Goal: Transaction & Acquisition: Book appointment/travel/reservation

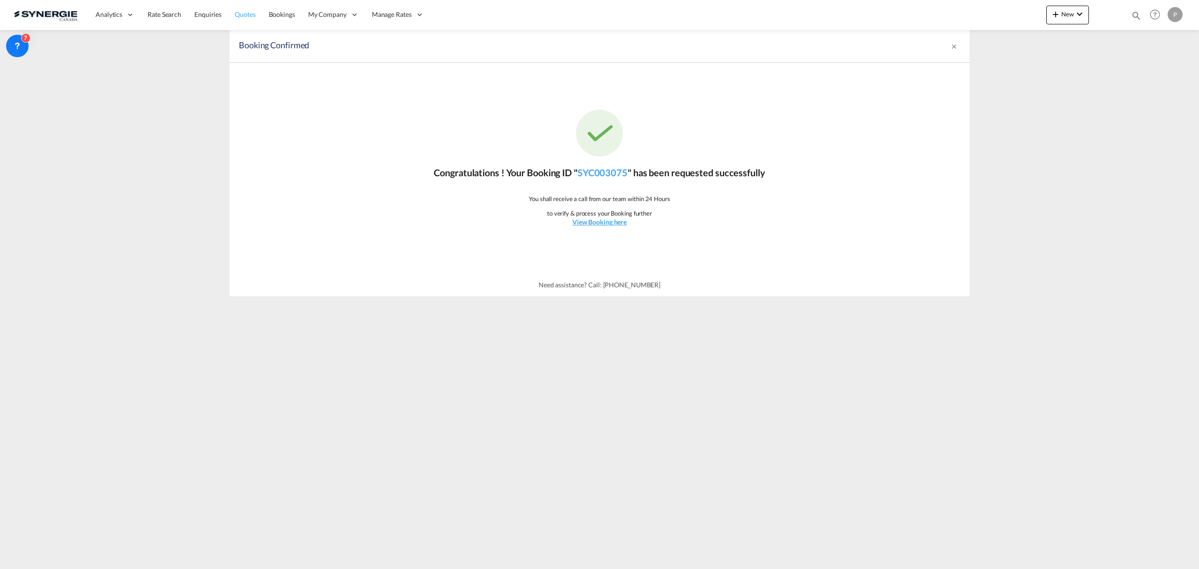
click at [230, 19] on link "Quotes" at bounding box center [245, 15] width 34 height 30
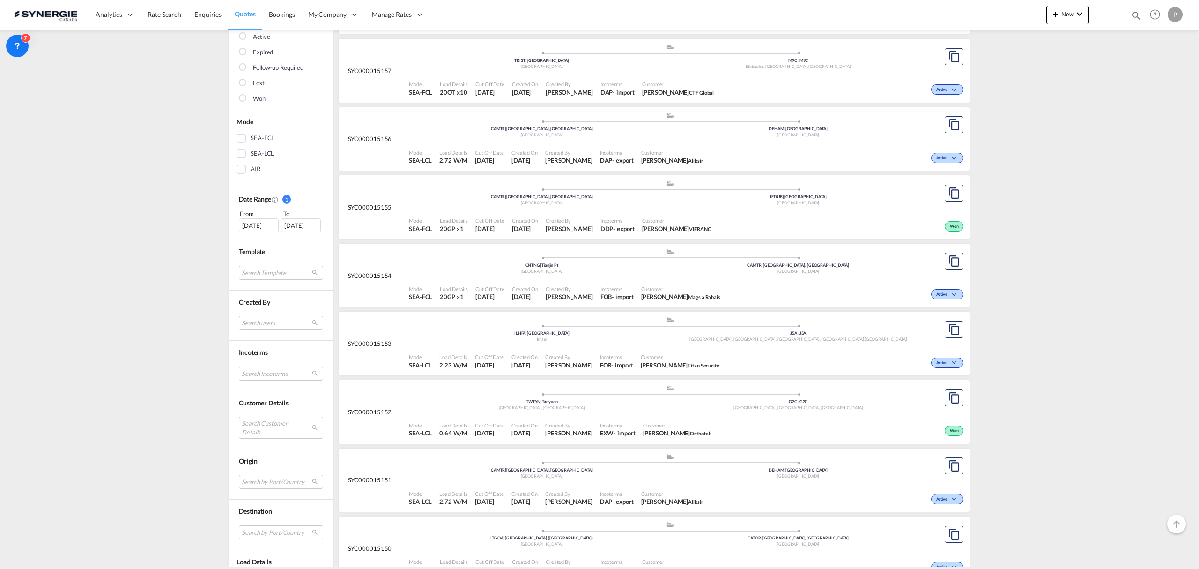
scroll to position [187, 0]
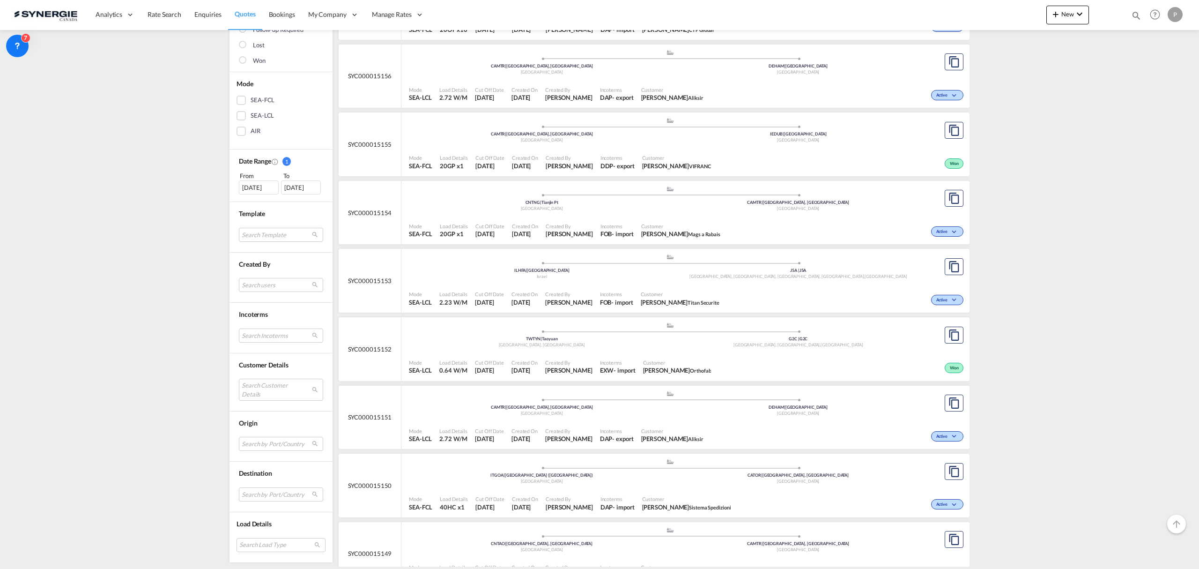
click at [251, 185] on div "[DATE]" at bounding box center [259, 187] width 40 height 14
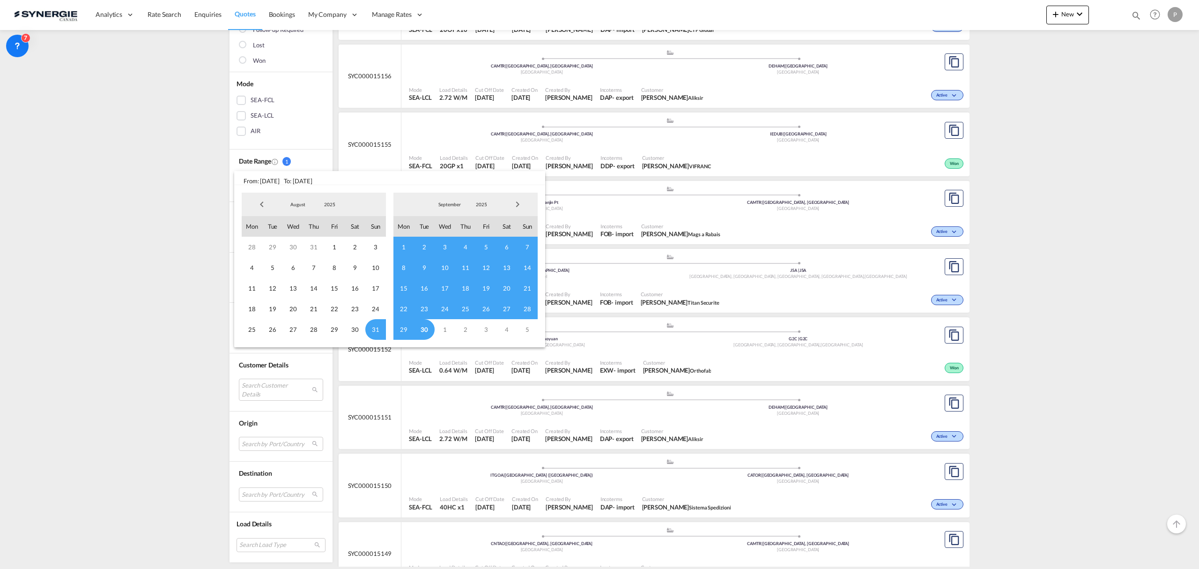
click at [256, 205] on span "Previous Month" at bounding box center [261, 204] width 19 height 19
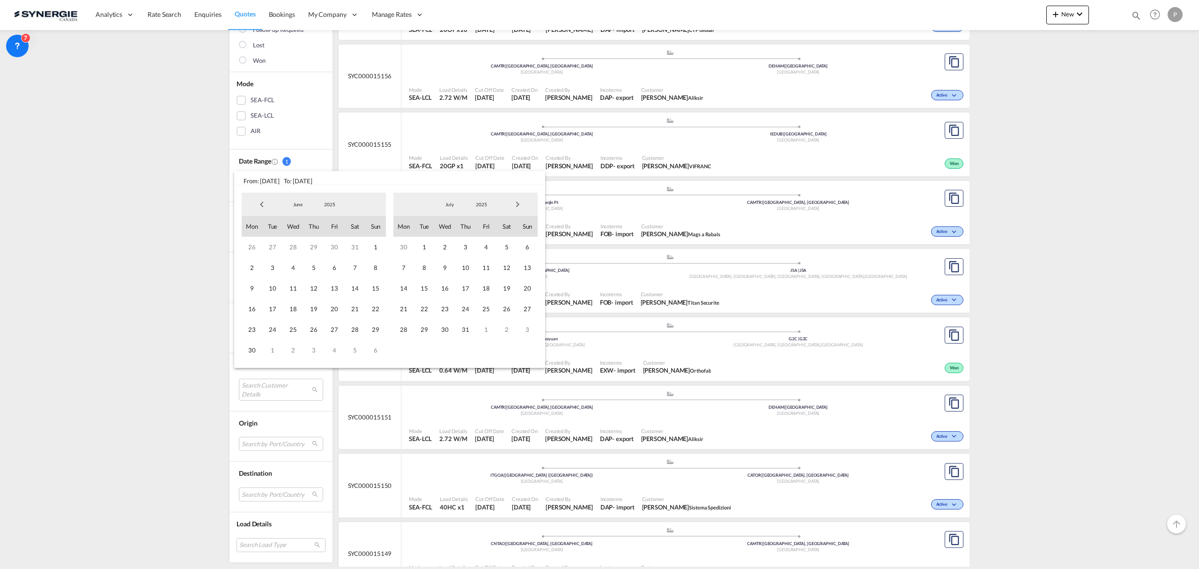
click at [256, 205] on span "Previous Month" at bounding box center [261, 204] width 19 height 19
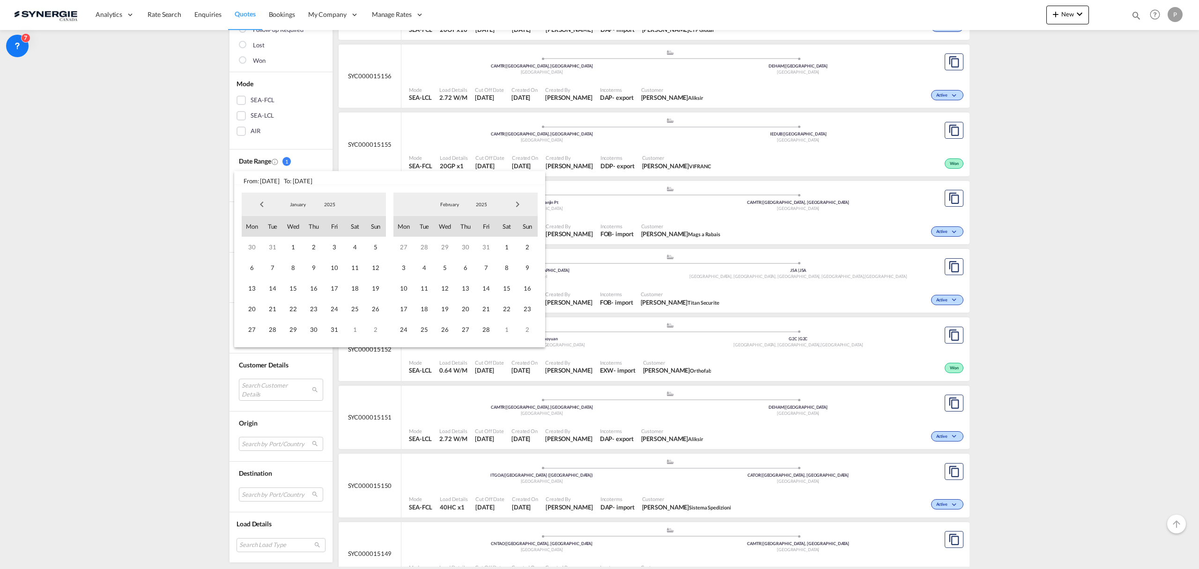
click at [256, 205] on span "Previous Month" at bounding box center [261, 204] width 19 height 19
click at [516, 201] on span "Next Month" at bounding box center [517, 204] width 19 height 19
click at [445, 246] on span "1" at bounding box center [445, 247] width 21 height 21
click at [514, 203] on span "Next Month" at bounding box center [517, 204] width 19 height 19
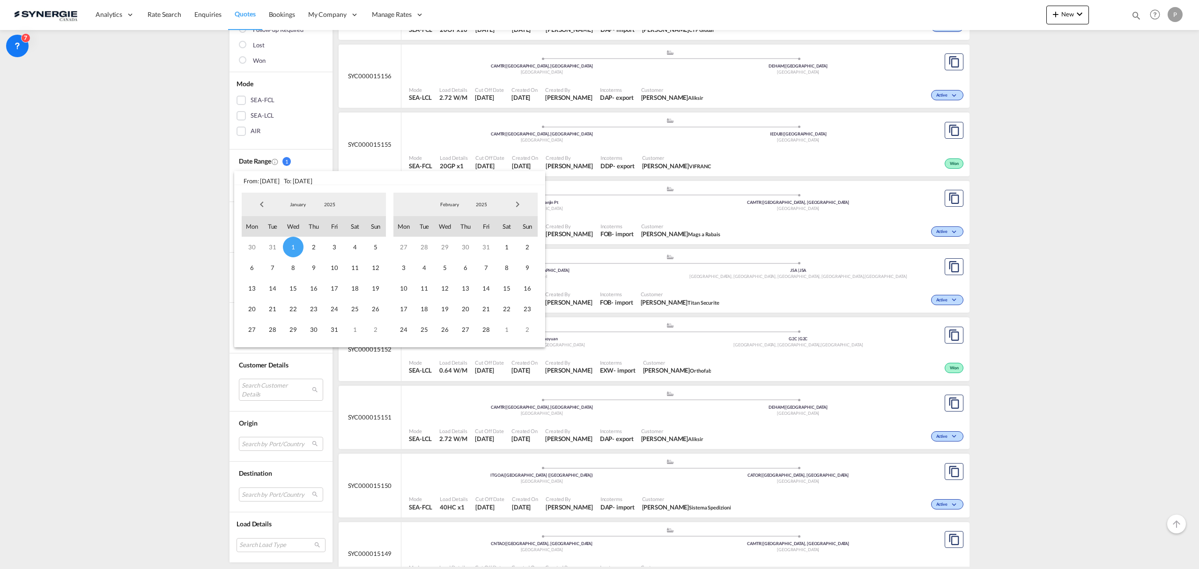
click at [514, 203] on span "Next Month" at bounding box center [517, 204] width 19 height 19
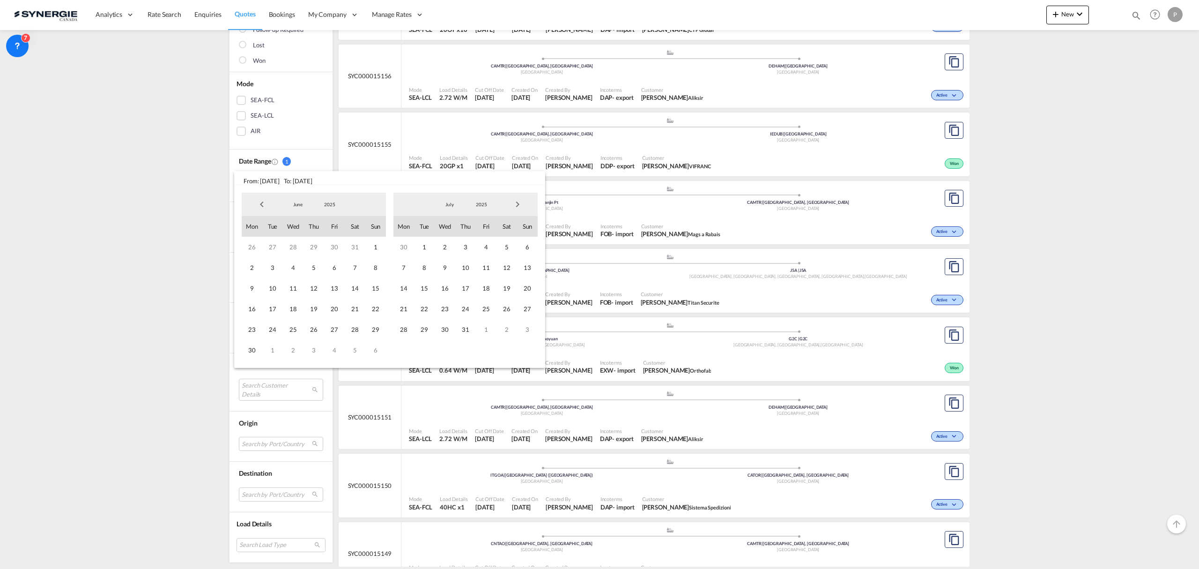
click at [514, 203] on span "Next Month" at bounding box center [517, 204] width 19 height 19
click at [525, 312] on span "23" at bounding box center [527, 308] width 21 height 21
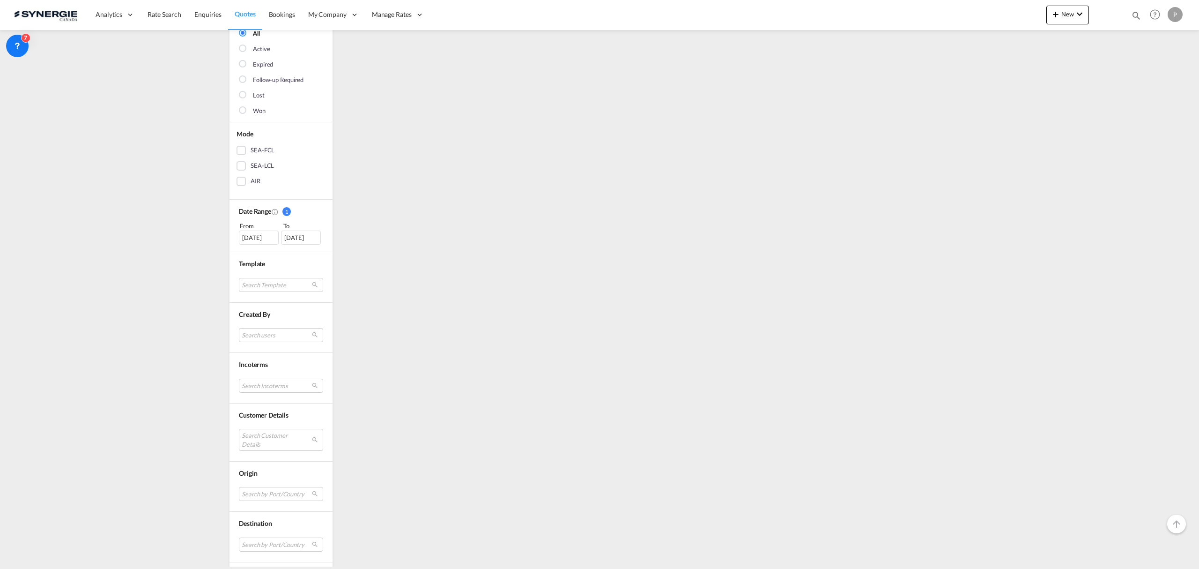
scroll to position [162, 0]
click at [270, 395] on md-select "Search Customer Details user name user dilara Aksu d.aksu@ctfglobal.com | ctf g…" at bounding box center [281, 393] width 84 height 22
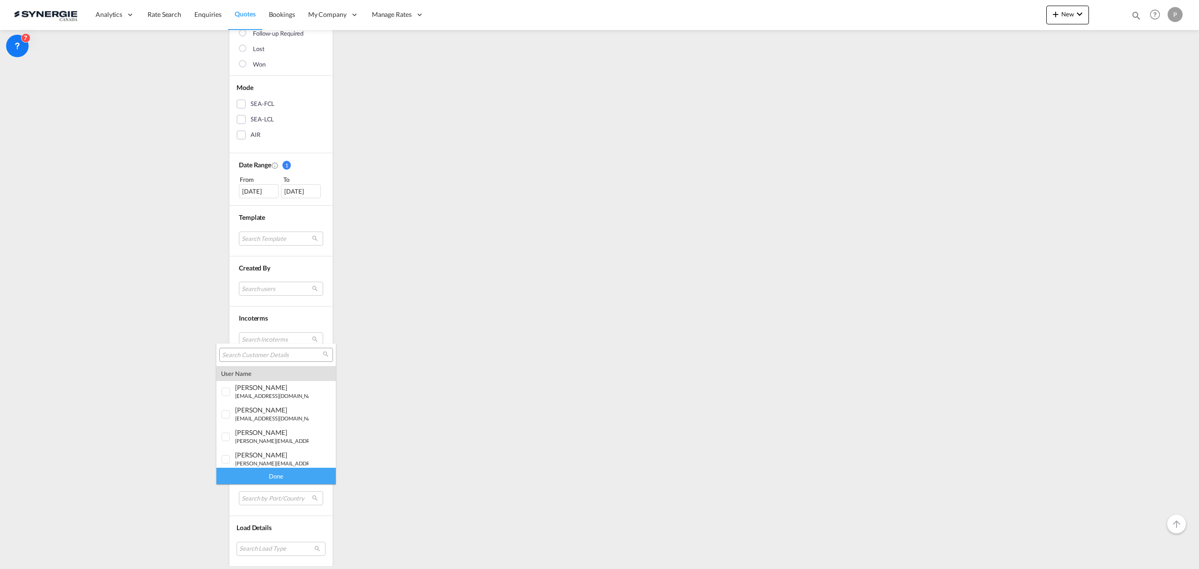
click at [264, 355] on input "search" at bounding box center [272, 355] width 101 height 8
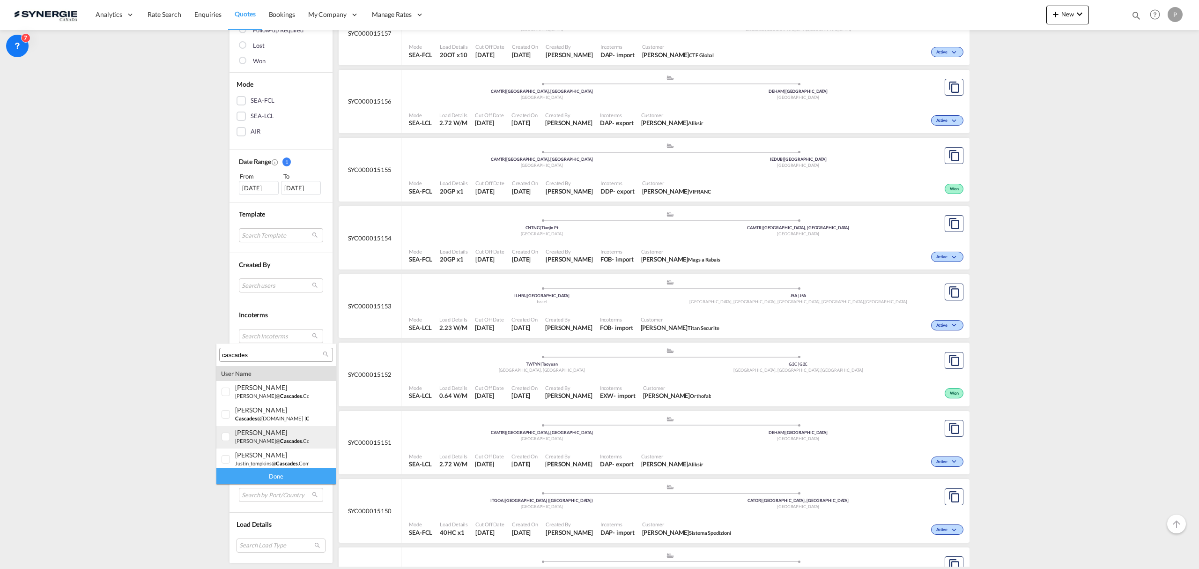
scroll to position [63, 0]
type input "cascades"
click at [287, 436] on div "cascades" at bounding box center [272, 434] width 74 height 8
click at [277, 463] on md-option "company cascades canada ulc" at bounding box center [275, 456] width 119 height 22
click at [278, 470] on div "Done" at bounding box center [275, 475] width 119 height 16
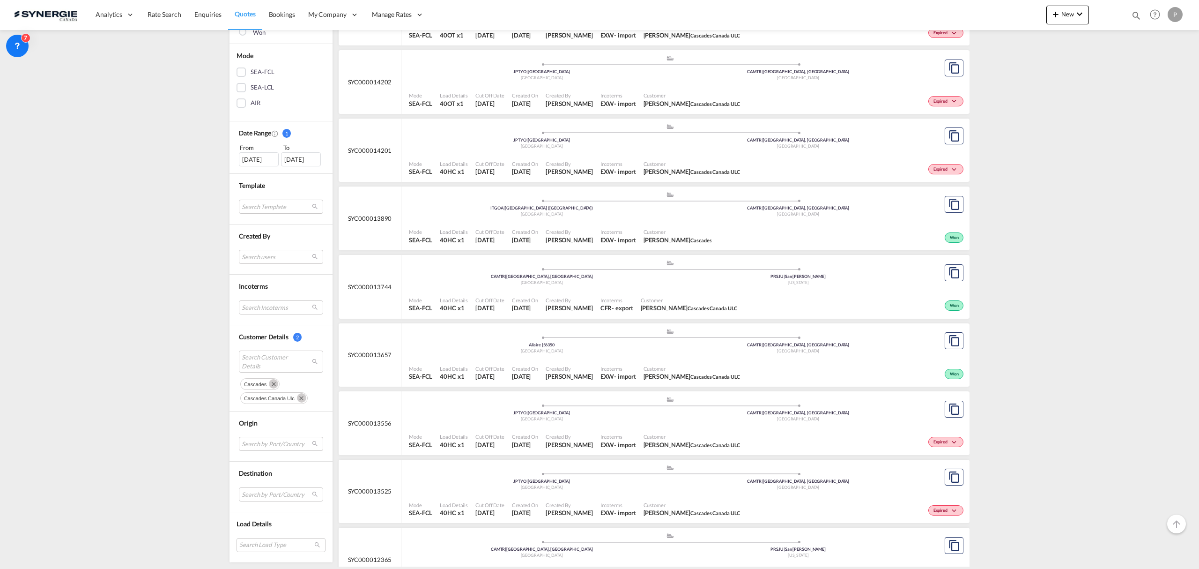
scroll to position [312, 0]
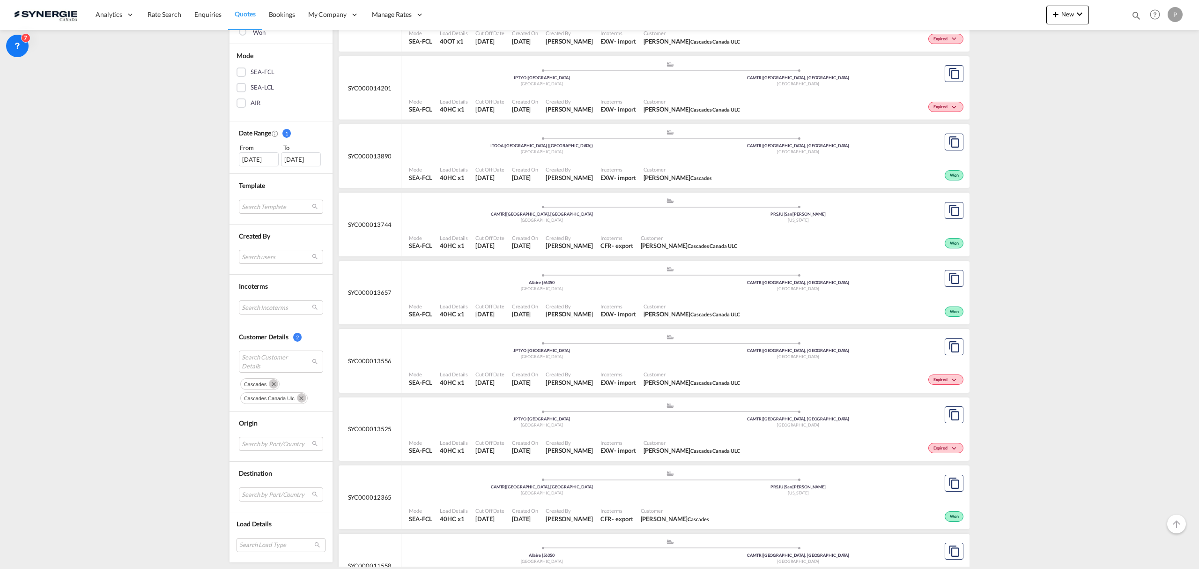
click at [497, 285] on div "Allaire | 56350" at bounding box center [542, 283] width 257 height 6
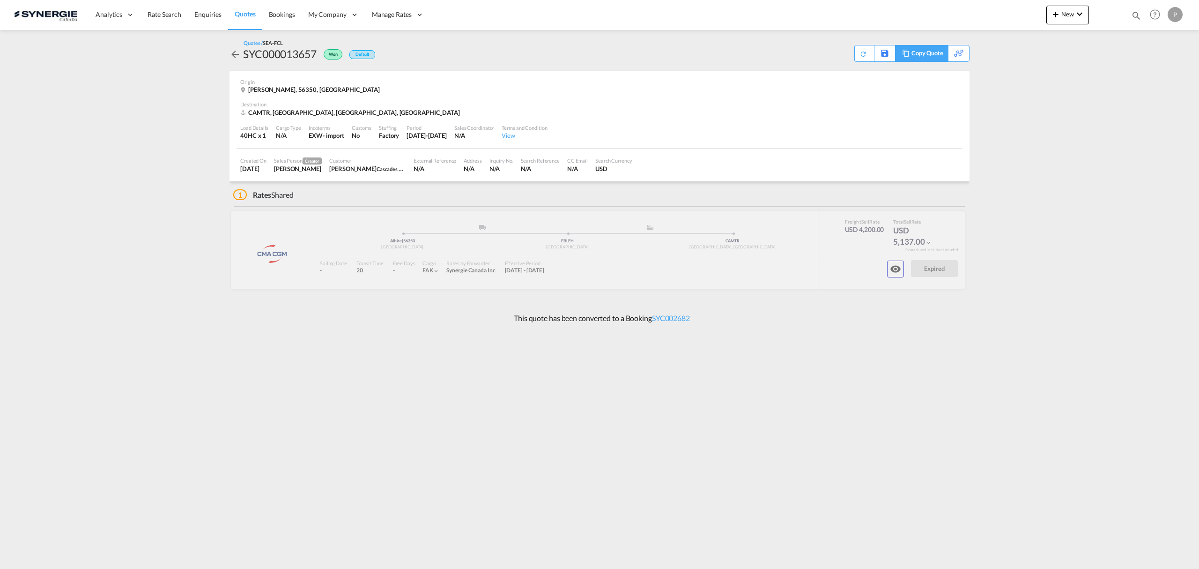
click at [929, 55] on div "Copy Quote" at bounding box center [928, 53] width 32 height 16
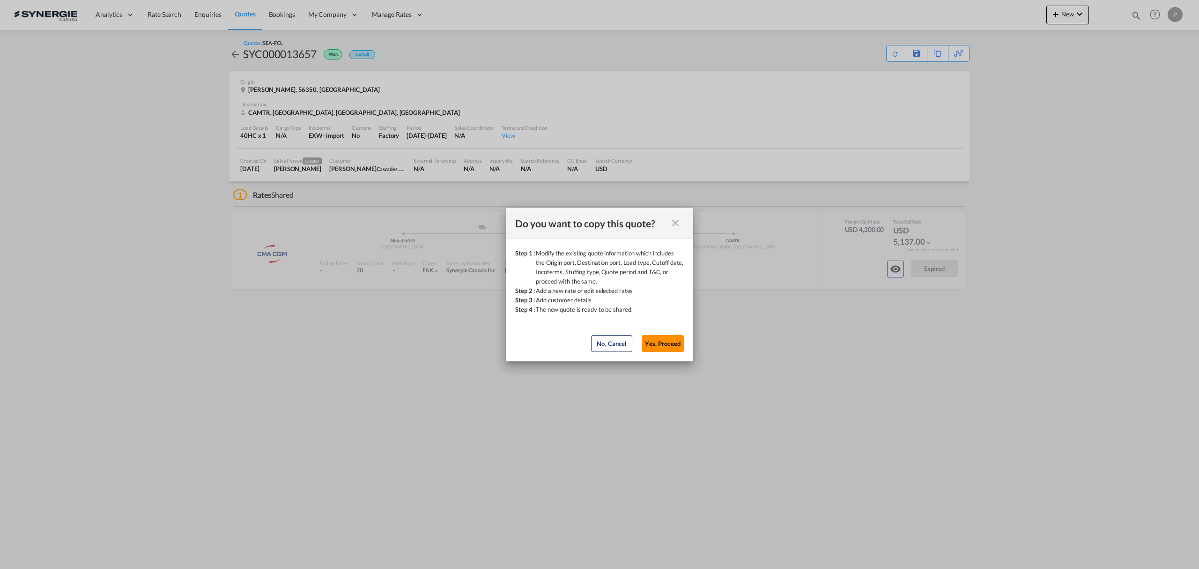
click at [662, 340] on button "Yes, Proceed" at bounding box center [663, 343] width 42 height 17
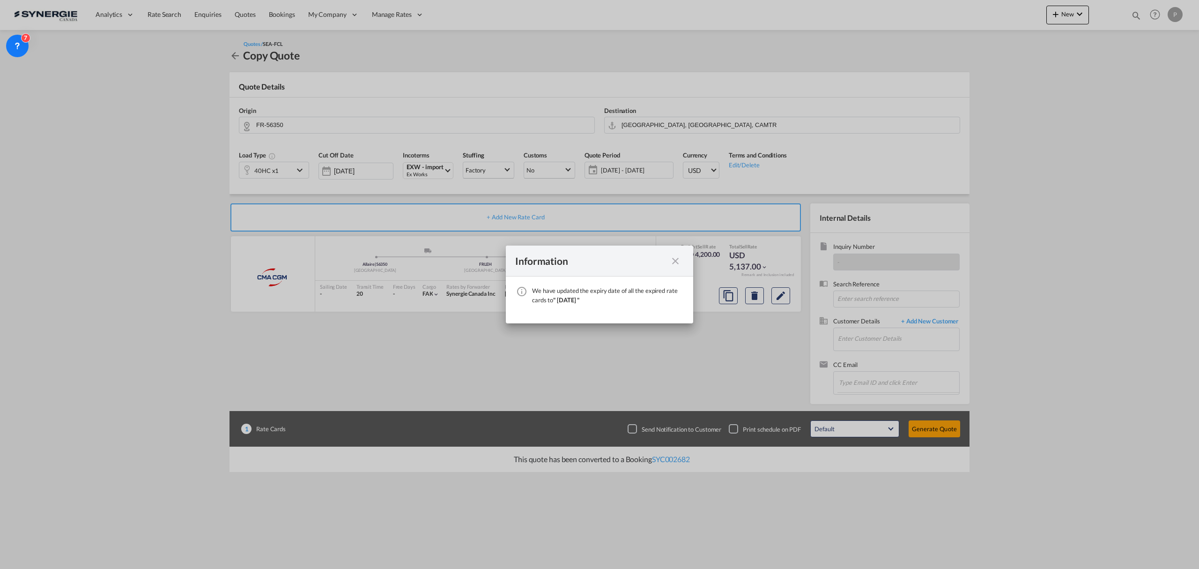
click at [675, 261] on md-icon "icon-close fg-AAA8AD cursor" at bounding box center [675, 260] width 11 height 11
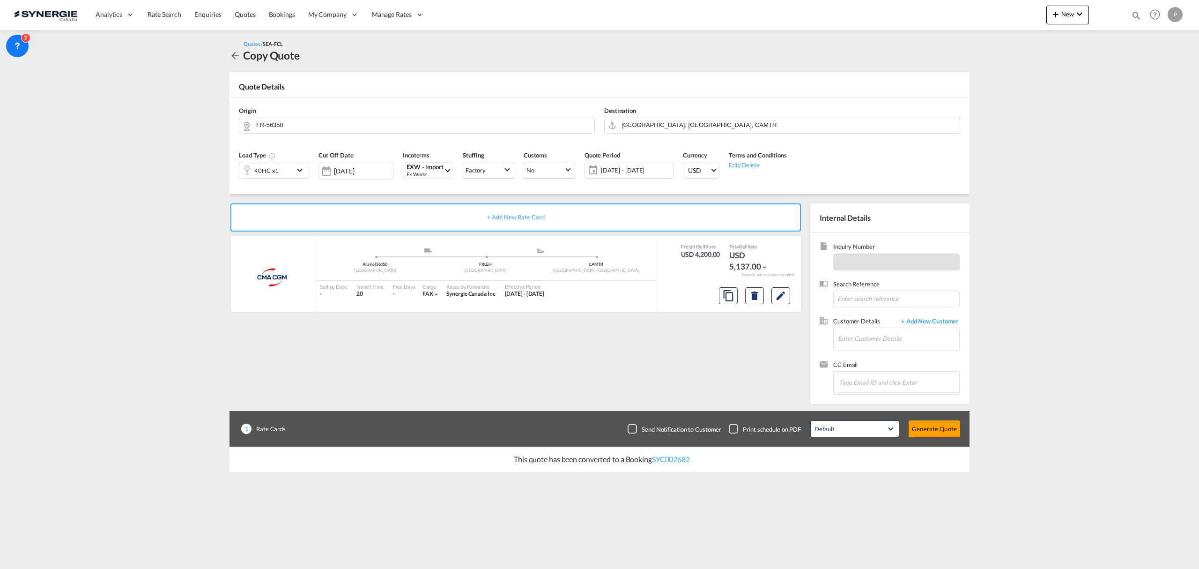
click at [621, 169] on span "30 Sep - 30 Oct 2025" at bounding box center [636, 170] width 70 height 8
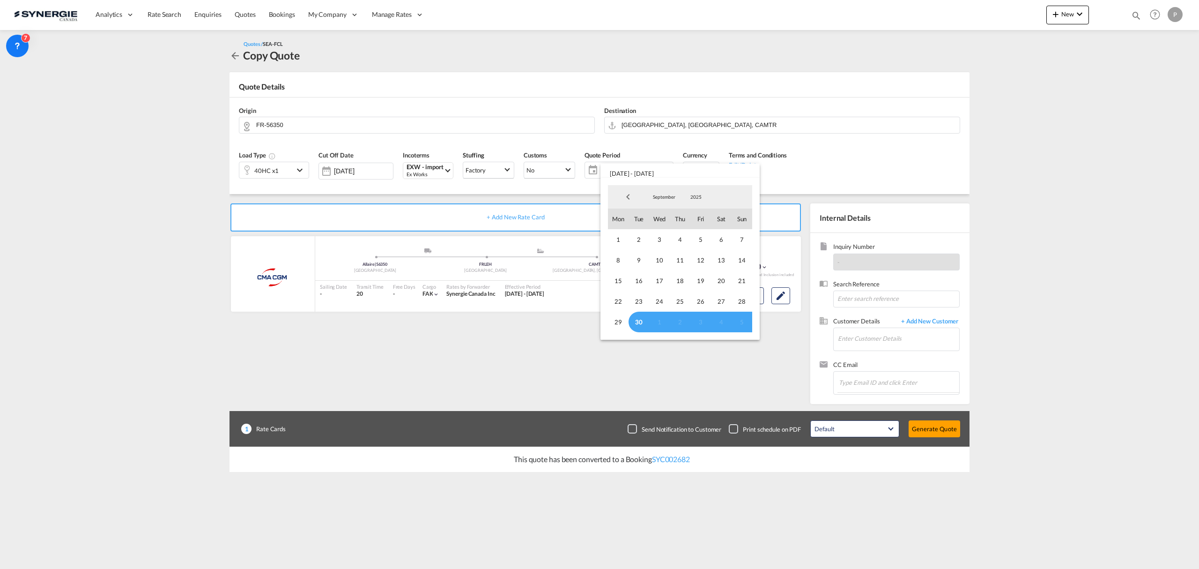
click at [659, 197] on span "September" at bounding box center [664, 196] width 30 height 7
click at [662, 211] on md-option "October" at bounding box center [674, 219] width 64 height 22
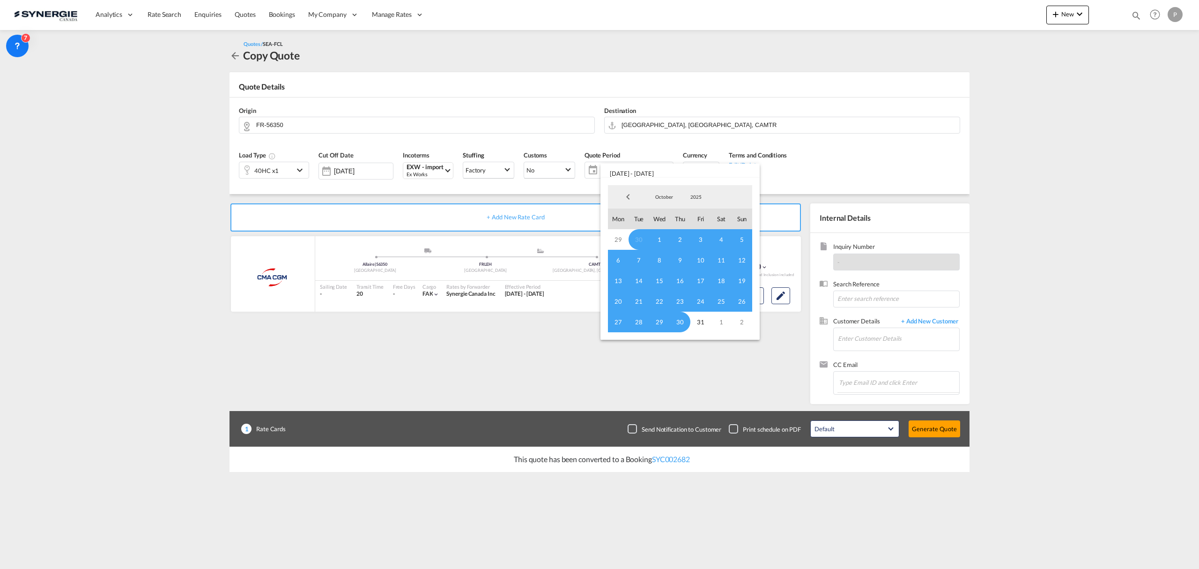
click at [657, 239] on span "1" at bounding box center [659, 239] width 21 height 21
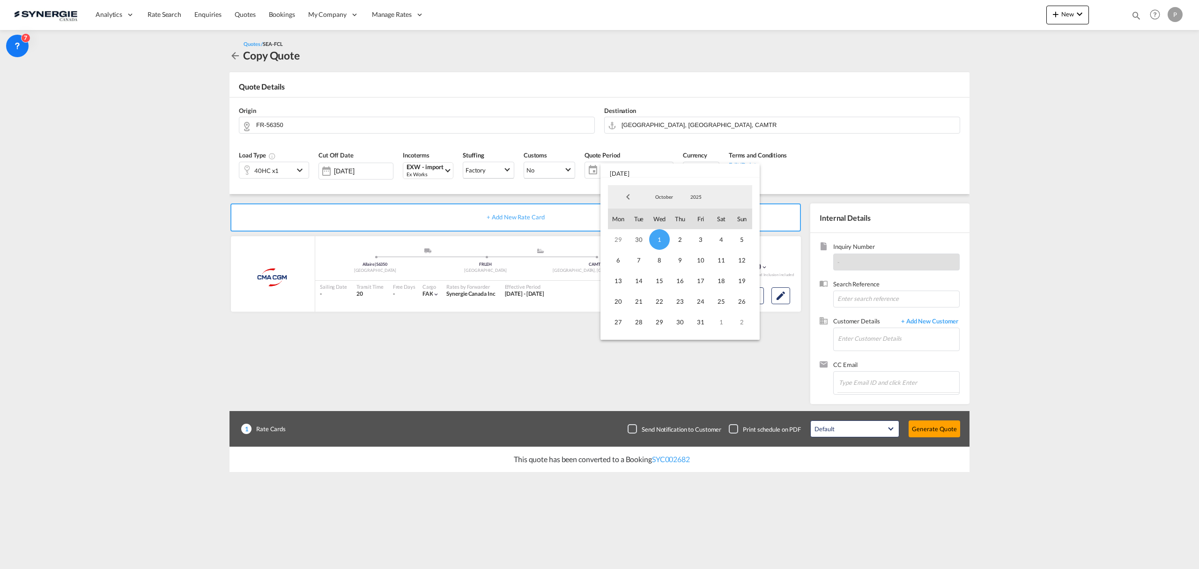
click at [664, 187] on div "October 2025 2015 2016 2017 2018 2019 2020 2021 2022 2023 2024 2025 2026 2027 2…" at bounding box center [680, 196] width 144 height 23
click at [666, 203] on md-select-value "October" at bounding box center [664, 197] width 32 height 14
click at [672, 237] on md-option "December" at bounding box center [674, 242] width 64 height 22
click at [667, 323] on span "31" at bounding box center [659, 321] width 21 height 21
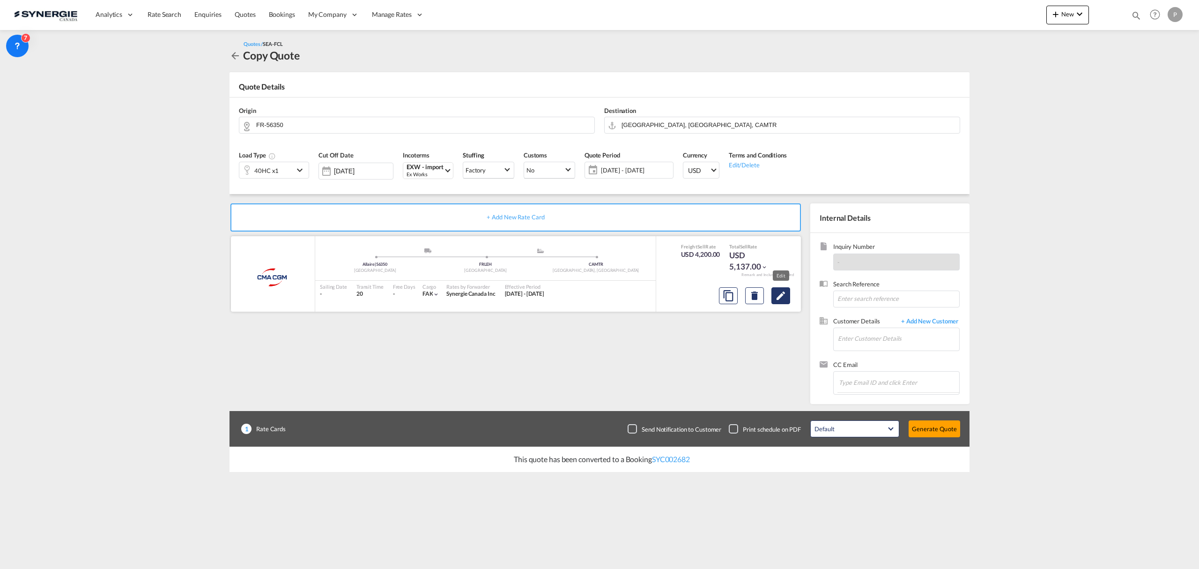
click at [777, 296] on md-icon "Edit" at bounding box center [780, 295] width 11 height 11
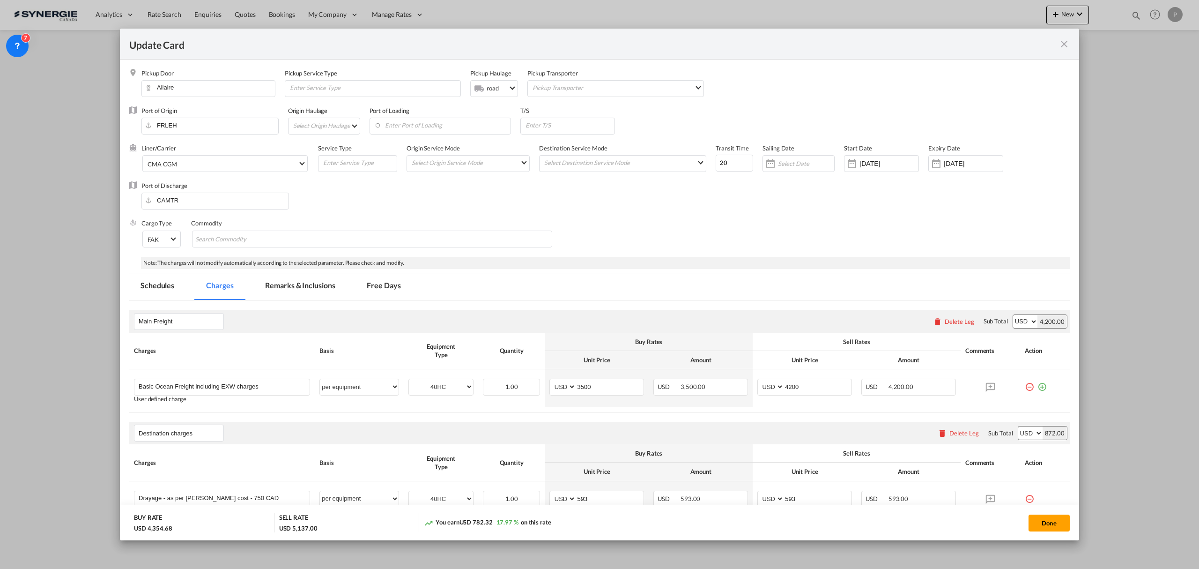
select select "per equipment"
select select "per B/L"
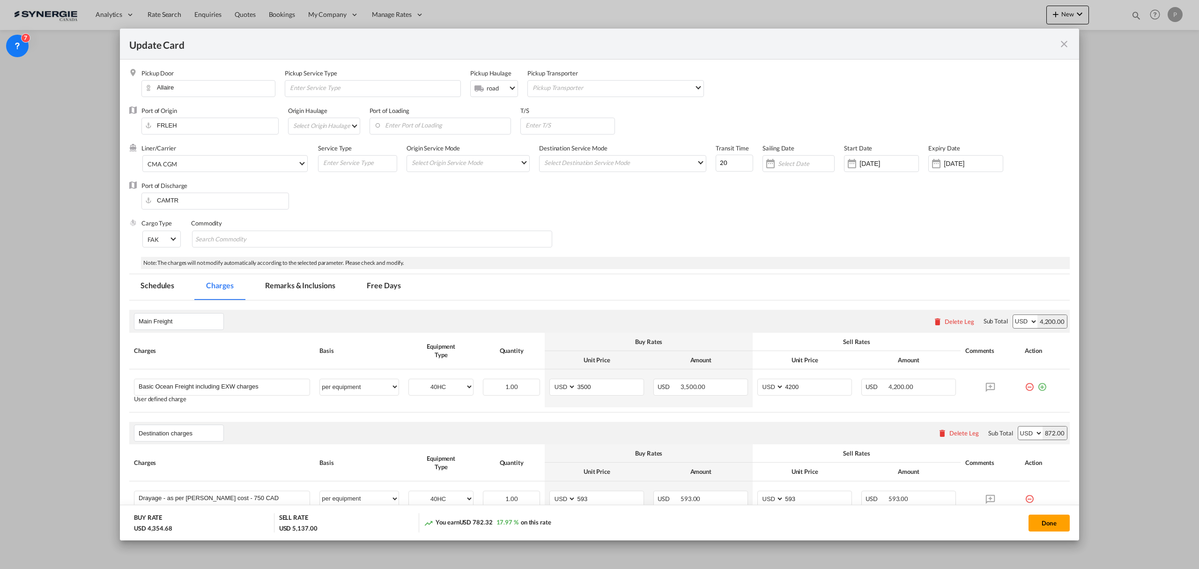
select select "per B/L"
click at [583, 383] on input "3500" at bounding box center [609, 386] width 67 height 14
type input "3300"
click at [786, 385] on input "4200" at bounding box center [817, 386] width 67 height 14
type input "4000"
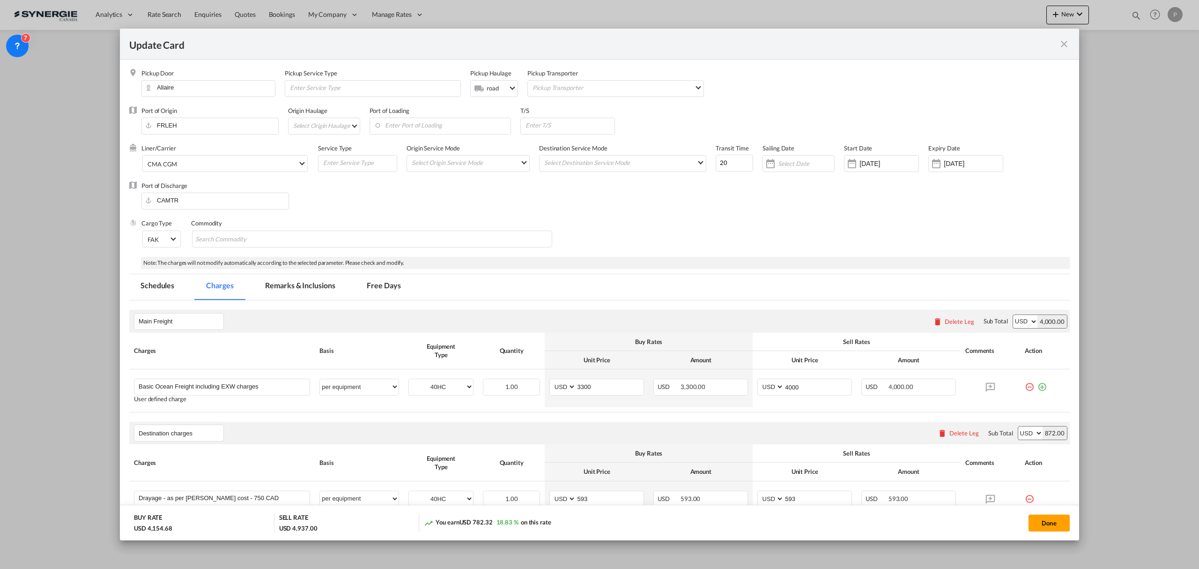
click at [746, 347] on tr "Charges Basis Equipment Type Quantity Buy Rates Sell Rates Comments Action" at bounding box center [599, 342] width 941 height 18
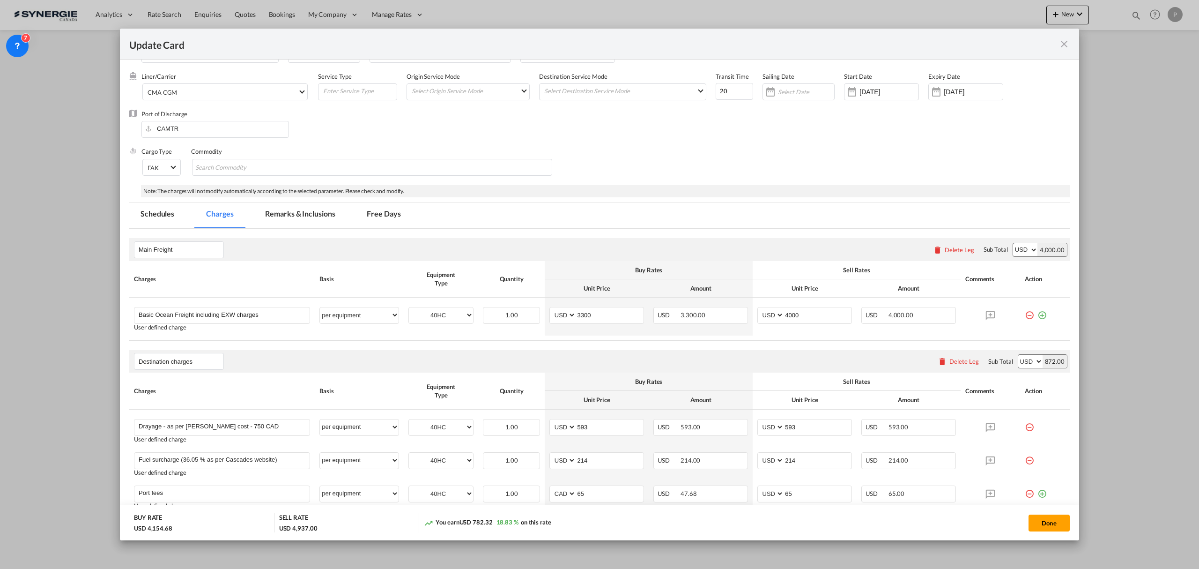
scroll to position [0, 0]
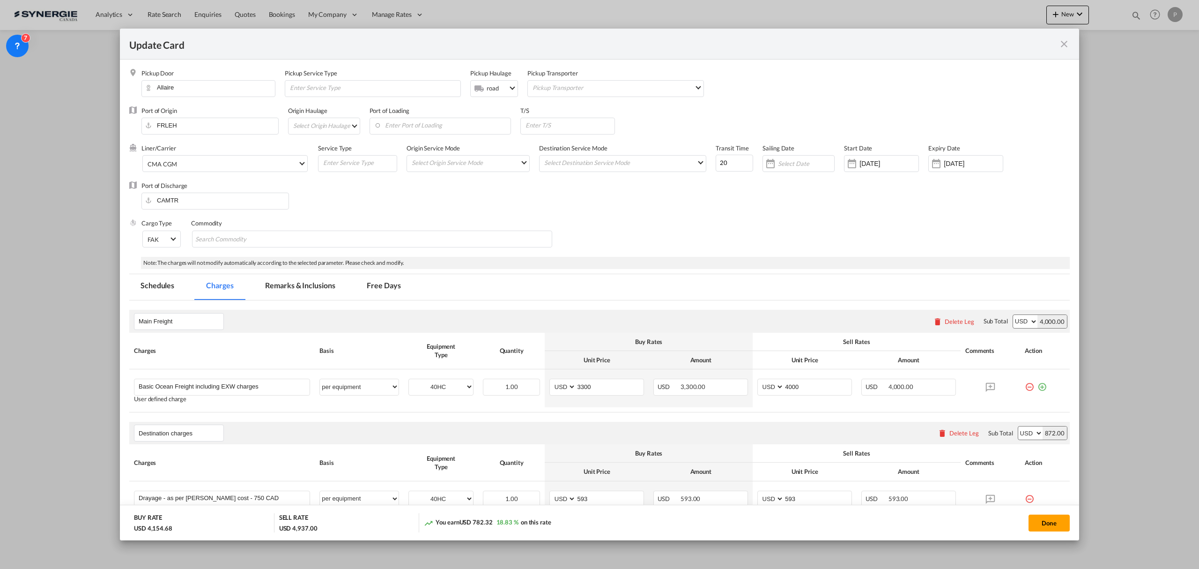
click at [295, 289] on md-tab-item "Remarks & Inclusions" at bounding box center [300, 287] width 92 height 26
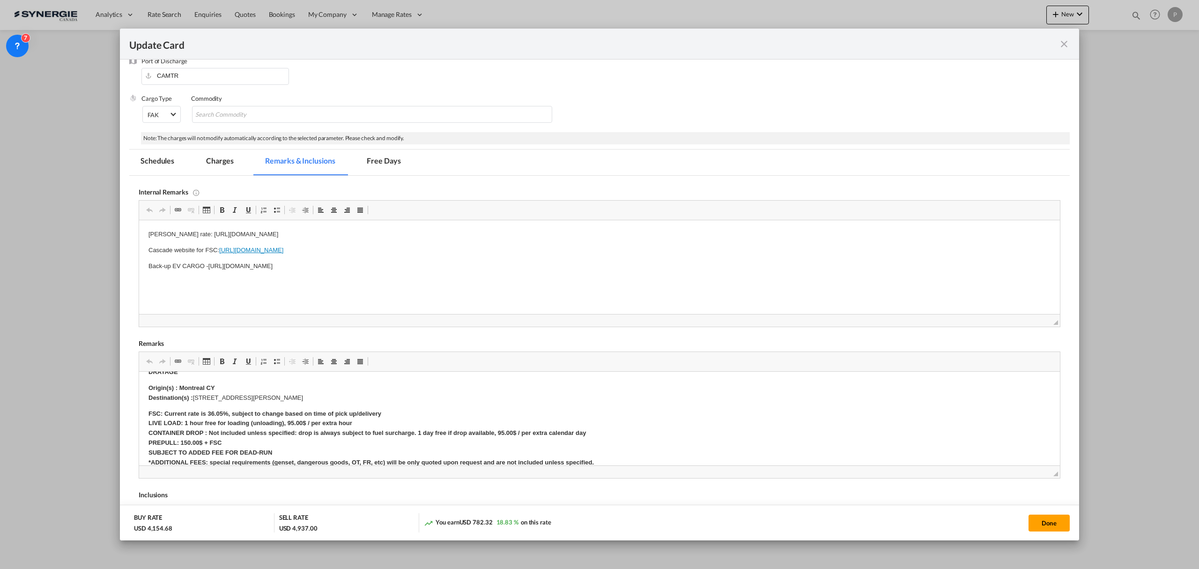
scroll to position [187, 0]
drag, startPoint x: 238, startPoint y: 51, endPoint x: 224, endPoint y: 154, distance: 104.5
click at [224, 154] on md-tab-item "Charges" at bounding box center [220, 162] width 50 height 26
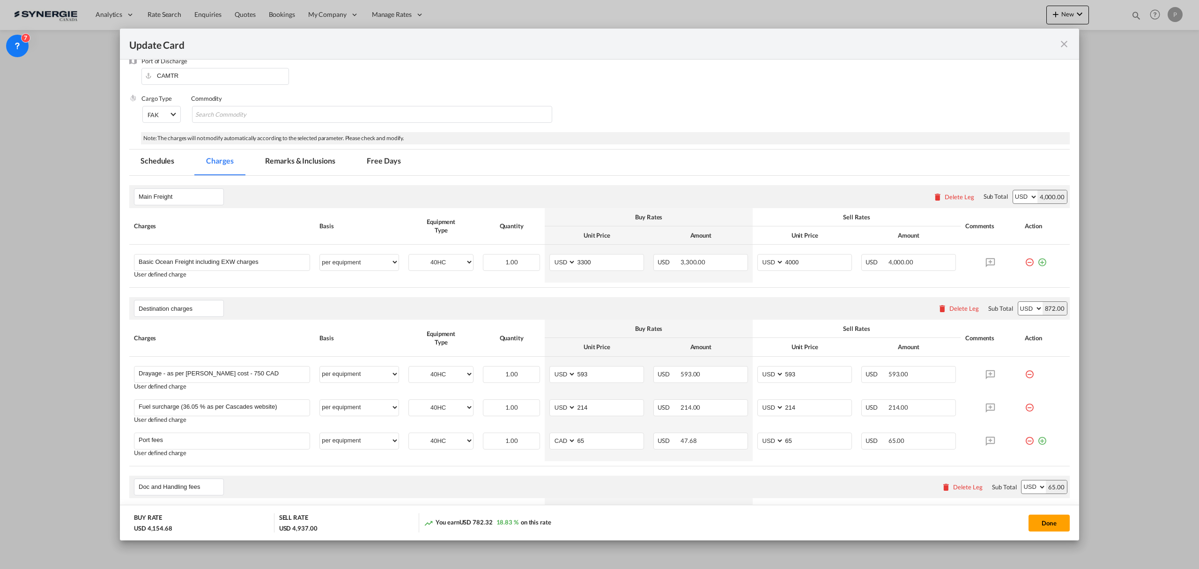
click at [295, 158] on md-tab-item "Remarks & Inclusions" at bounding box center [300, 162] width 92 height 26
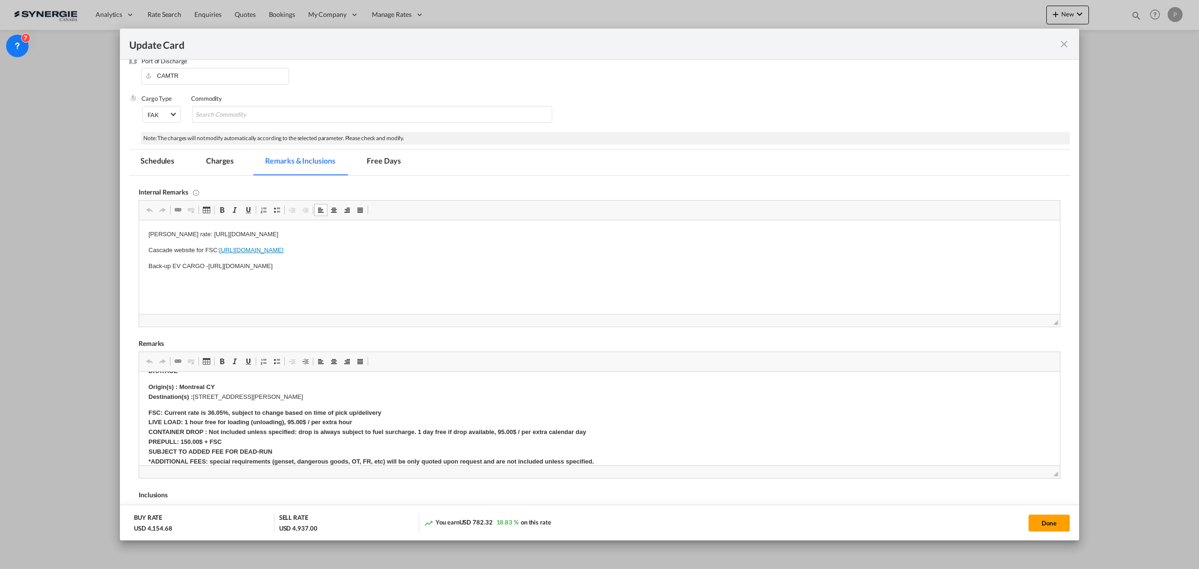
drag, startPoint x: 406, startPoint y: 251, endPoint x: 254, endPoint y: 250, distance: 152.2
drag, startPoint x: 220, startPoint y: 250, endPoint x: 417, endPoint y: 250, distance: 197.2
click at [417, 250] on p "Cascade website for FSC: https://www.cascades.com/en/suppliers/fuel-surcharge" at bounding box center [599, 250] width 902 height 10
copy p "https://www.cascades.com/en/suppliers/fuel-surcharge"
click at [212, 162] on md-tab-item "Charges" at bounding box center [220, 162] width 50 height 26
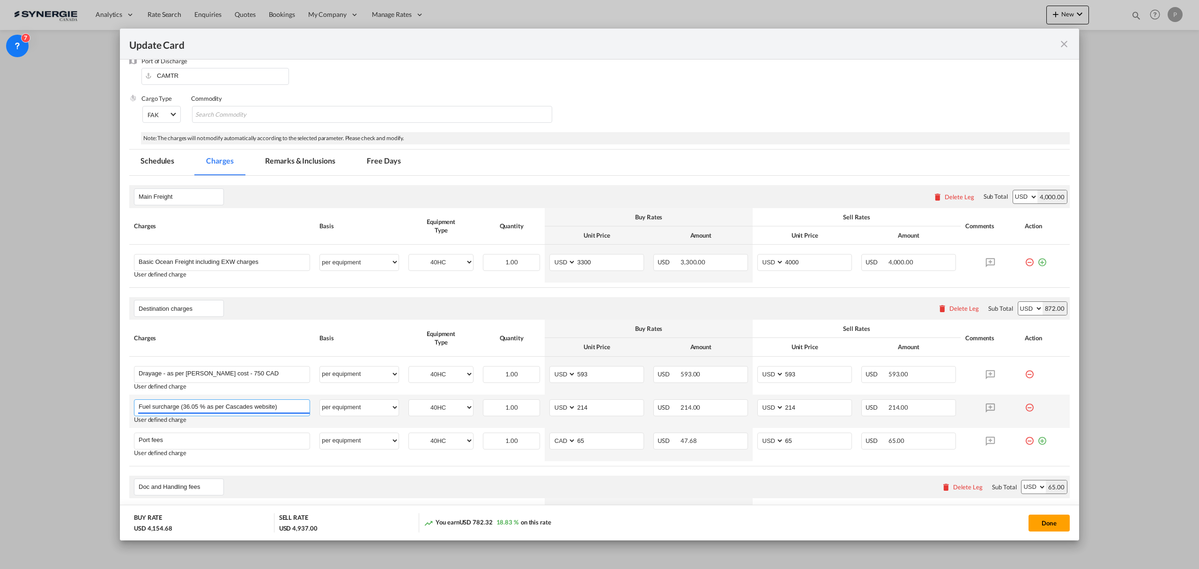
drag, startPoint x: 278, startPoint y: 408, endPoint x: 181, endPoint y: 406, distance: 97.5
click at [181, 406] on input "Fuel surcharge (36.05 % as per Cascades website)" at bounding box center [224, 407] width 171 height 14
click at [293, 406] on input "Fuel surcharge - as per previous invoices from MDuff" at bounding box center [224, 407] width 171 height 14
click at [196, 409] on input "Fuel surcharge (36.05 % as per Cascades website)" at bounding box center [224, 407] width 171 height 14
click at [198, 409] on input "Fuel surcharge (36.05 % as per Cascades website)" at bounding box center [224, 407] width 171 height 14
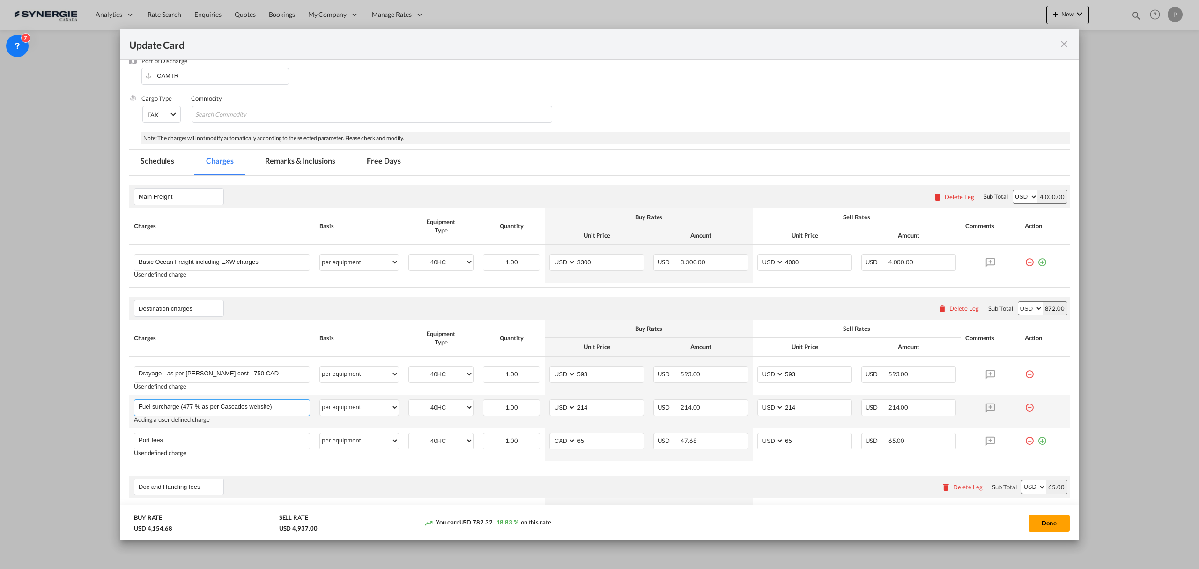
drag, startPoint x: 222, startPoint y: 405, endPoint x: 270, endPoint y: 401, distance: 48.4
click at [270, 401] on input "Fuel surcharge (477 % as per Cascades website)" at bounding box center [224, 407] width 171 height 14
click at [193, 406] on input "Fuel surcharge (477 % as per previous invoices from MDuff)" at bounding box center [224, 407] width 171 height 14
click at [190, 407] on input "Fuel surcharge (477 % as per previous invoices from MDuff)" at bounding box center [224, 407] width 171 height 14
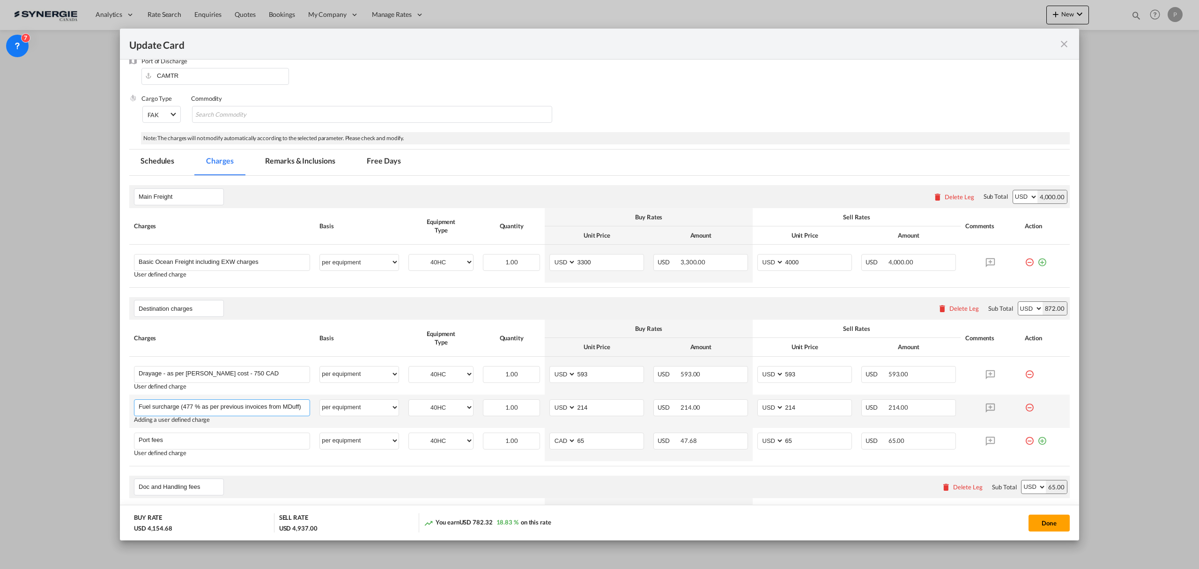
drag, startPoint x: 184, startPoint y: 405, endPoint x: 191, endPoint y: 406, distance: 7.0
click at [184, 405] on input "Fuel surcharge (477 % as per previous invoices from MDuff)" at bounding box center [224, 407] width 171 height 14
drag, startPoint x: 192, startPoint y: 407, endPoint x: 184, endPoint y: 406, distance: 7.6
click at [184, 406] on input "Fuel surcharge (477 % as per previous invoices from MDuff)" at bounding box center [224, 407] width 171 height 14
paste input "."
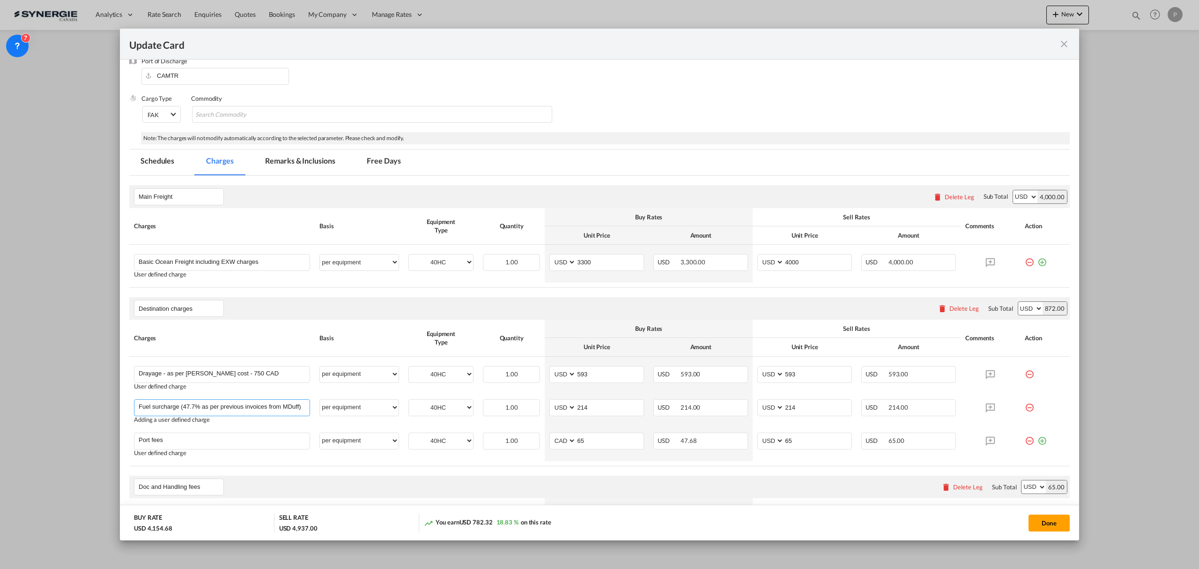
type input "Fuel surcharge (47.7% as per previous invoices from MDuff)"
click at [594, 409] on input "214" at bounding box center [609, 407] width 67 height 14
type input "272"
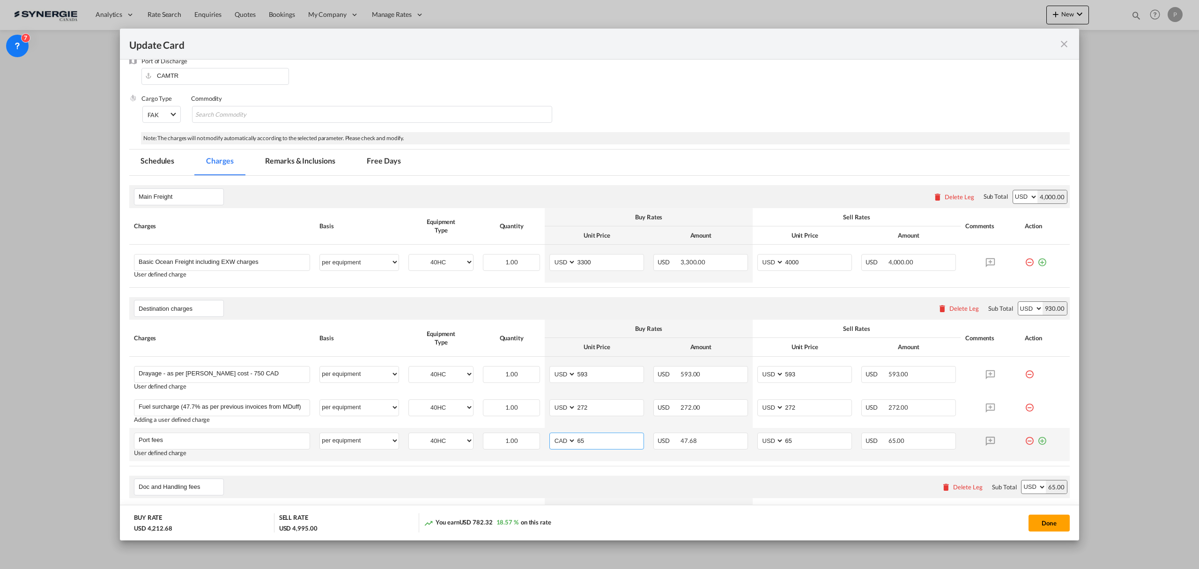
click at [563, 443] on select "AED AFN ALL AMD ANG AOA ARS AUD AWG AZN BAM BBD BDT BGN BHD BIF BMD BND BOB BRL…" at bounding box center [563, 440] width 24 height 13
click at [591, 443] on input "65" at bounding box center [609, 440] width 67 height 14
click at [539, 442] on td "1.00 Please Enter Invalid Input" at bounding box center [511, 444] width 67 height 33
click at [561, 439] on select "AED AFN ALL AMD ANG AOA ARS AUD AWG AZN BAM BBD BDT BGN BHD BIF BMD BND BOB BRL…" at bounding box center [563, 440] width 24 height 13
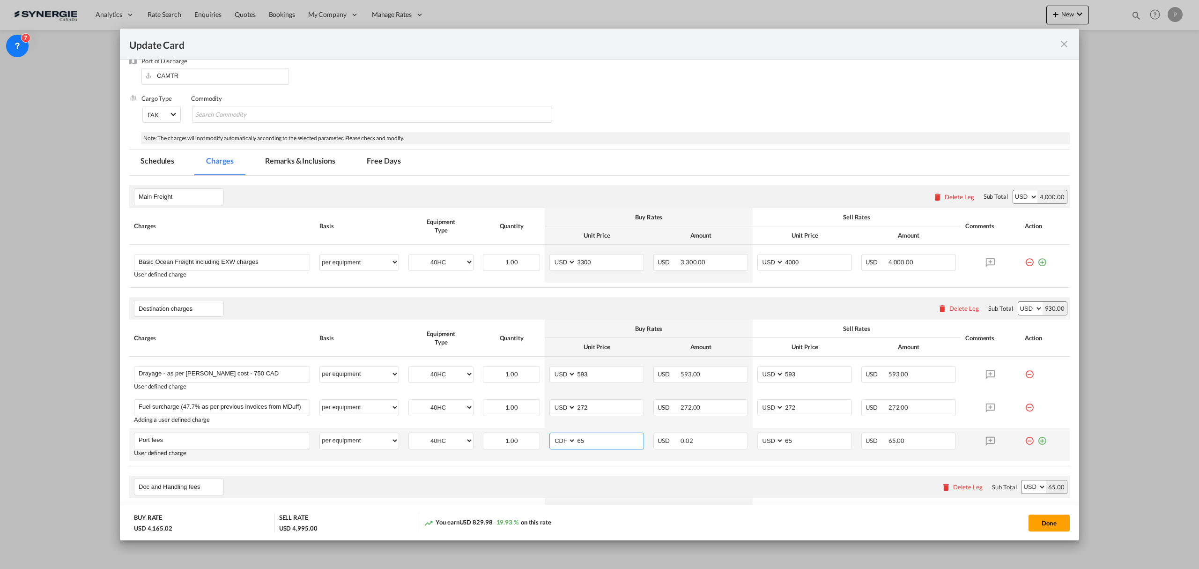
select select "string:USD"
click at [551, 435] on select "AED AFN ALL AMD ANG AOA ARS AUD AWG AZN BAM BBD BDT BGN BHD BIF BMD BND BOB BRL…" at bounding box center [563, 440] width 24 height 13
type input "50"
click at [626, 326] on div "Buy Rates" at bounding box center [648, 328] width 199 height 8
click at [604, 371] on input "593" at bounding box center [609, 373] width 67 height 14
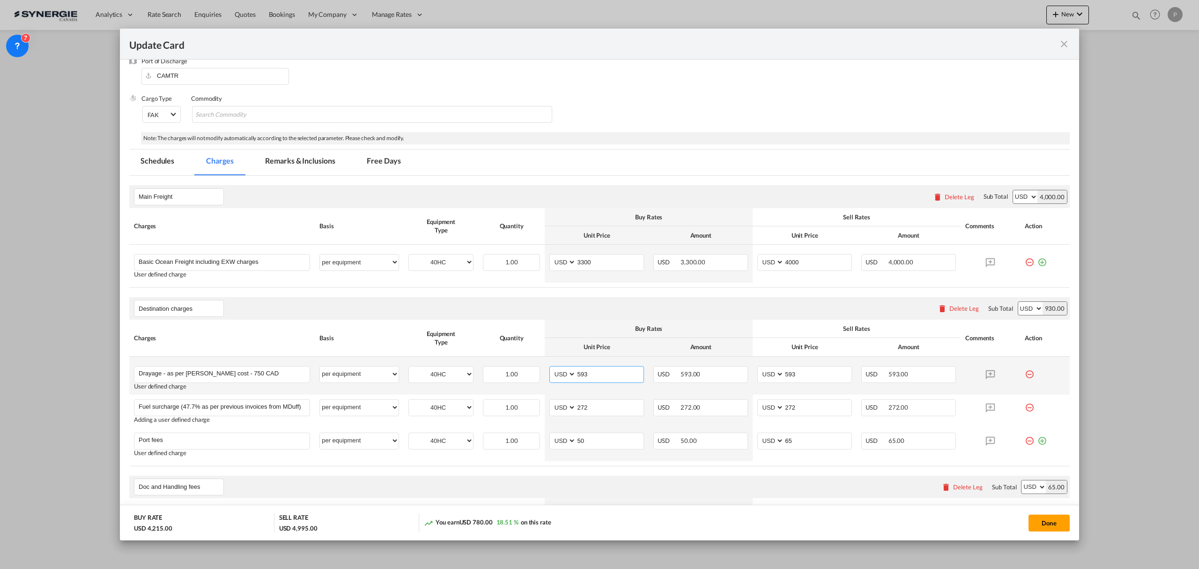
click at [600, 372] on input "593" at bounding box center [609, 373] width 67 height 14
type input "570"
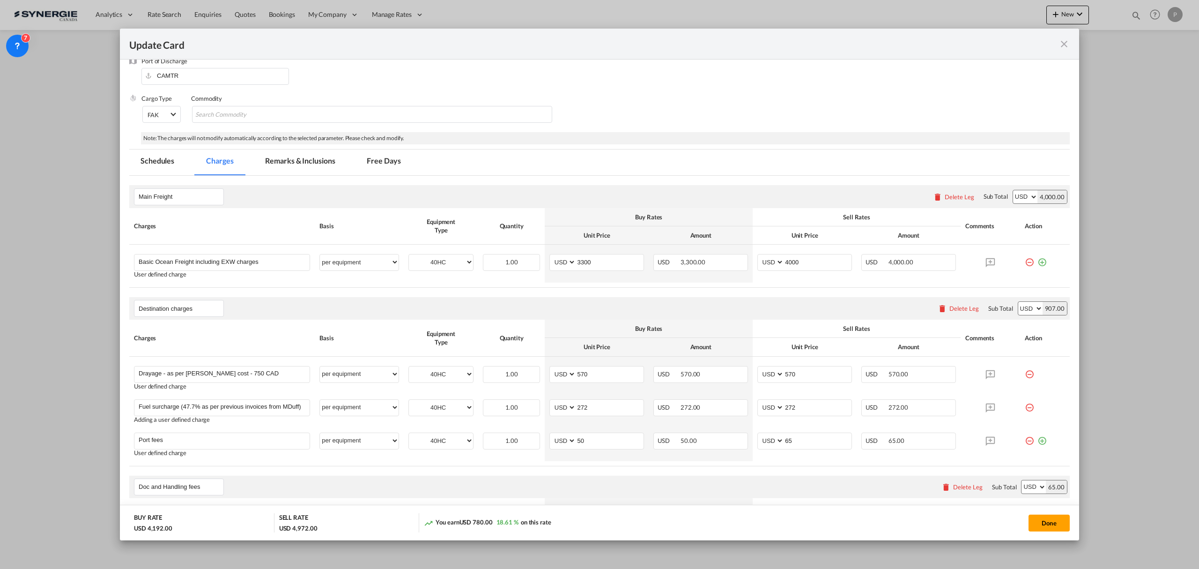
click at [599, 336] on th "Buy Rates" at bounding box center [649, 328] width 208 height 18
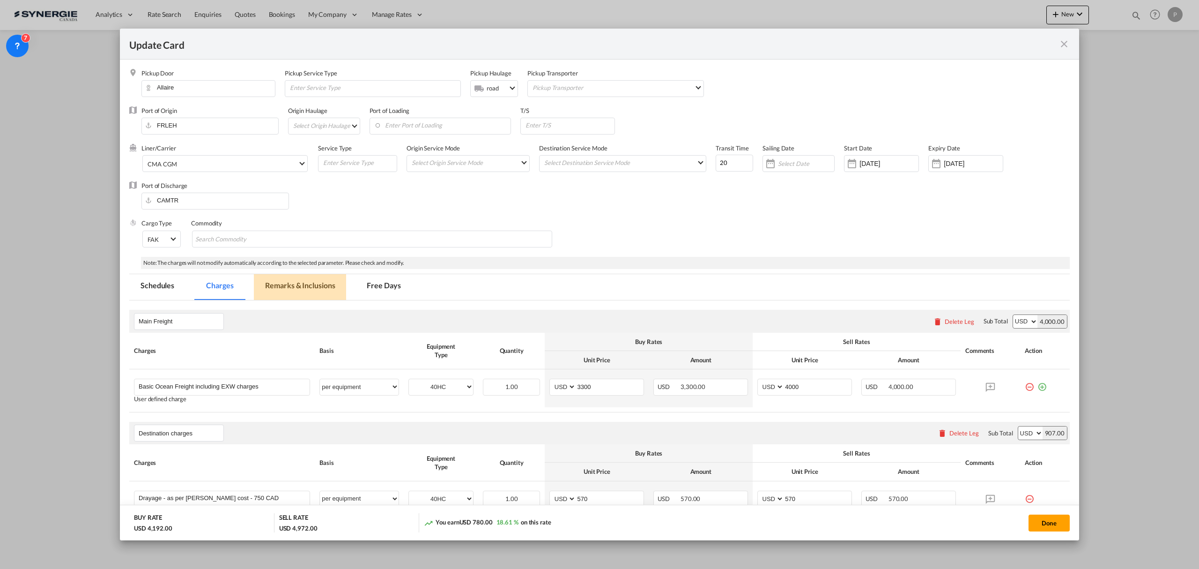
click at [329, 286] on md-tab-item "Remarks & Inclusions" at bounding box center [300, 287] width 92 height 26
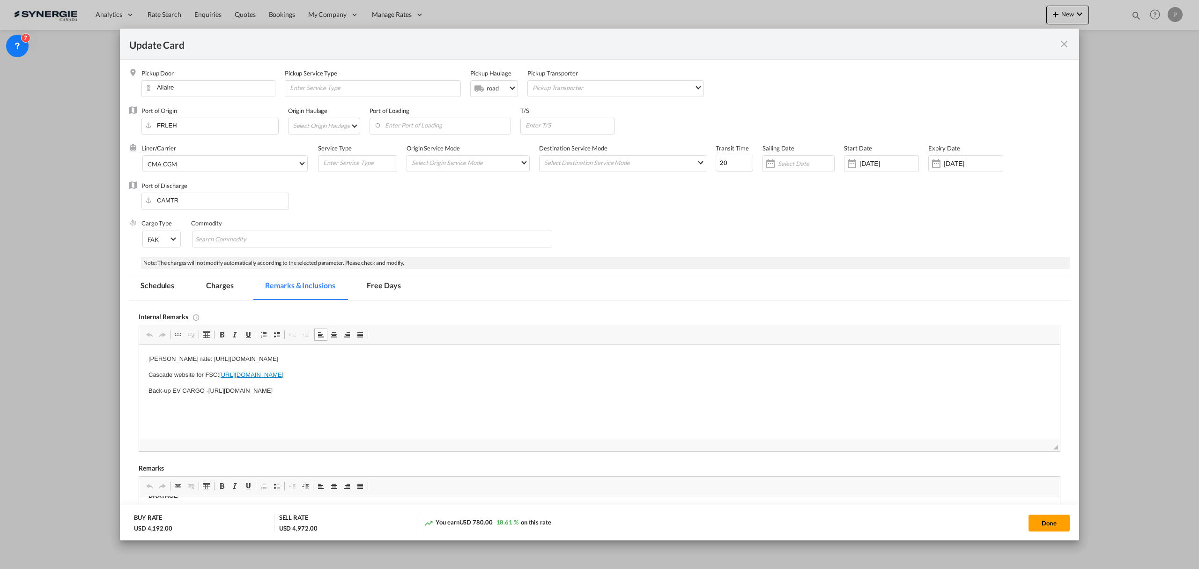
click at [389, 376] on p "Cascade website for FSC: https://www.cascades.com/en/suppliers/fuel-surcharge" at bounding box center [599, 375] width 902 height 10
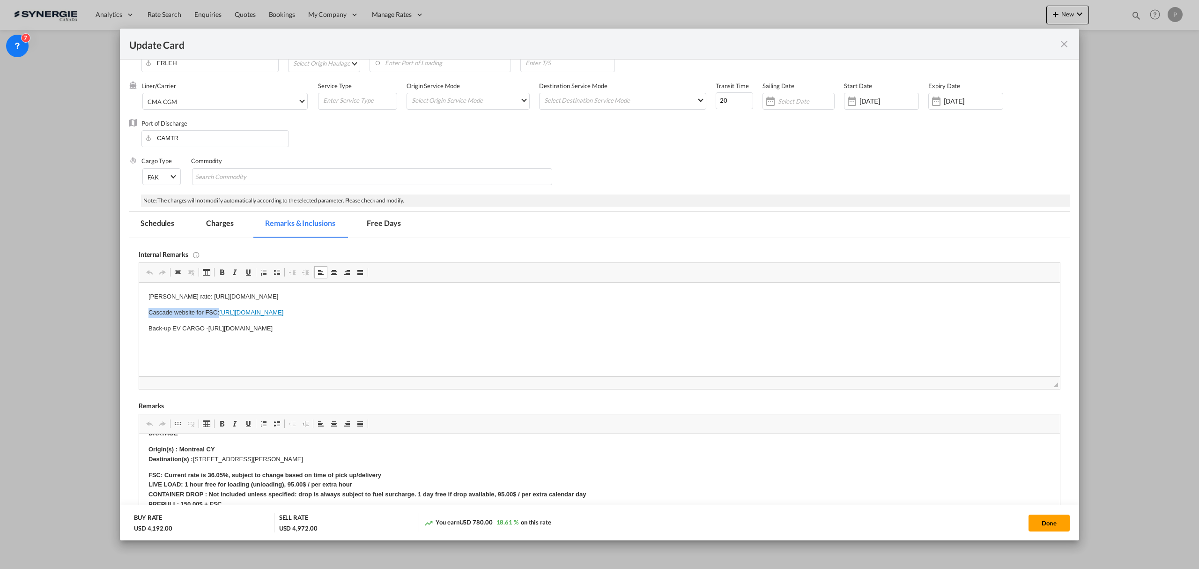
scroll to position [125, 0]
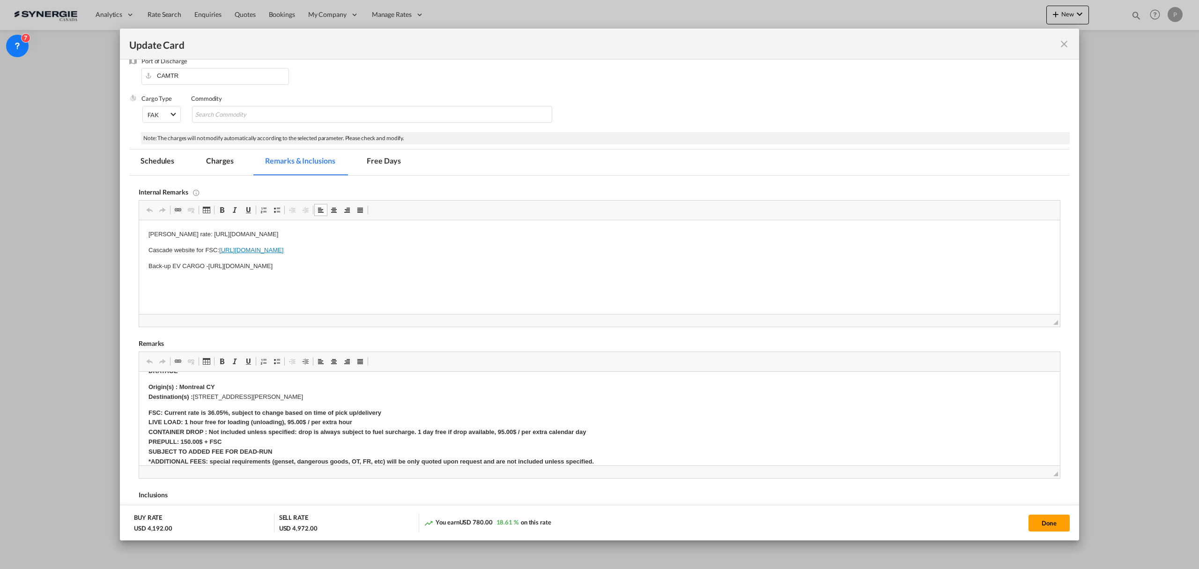
drag, startPoint x: 475, startPoint y: 265, endPoint x: 208, endPoint y: 265, distance: 267.5
click at [208, 265] on p "Back-up EV CARGO -https://app.frontapp.com/open/cnv_q07lc27?key=-BGucsWdBiM-mGy…" at bounding box center [599, 266] width 902 height 10
click at [210, 264] on p "Back-up EV CARGO -https://app.frontapp.com/inboxes/teams/views/99285199/open/57…" at bounding box center [599, 266] width 902 height 10
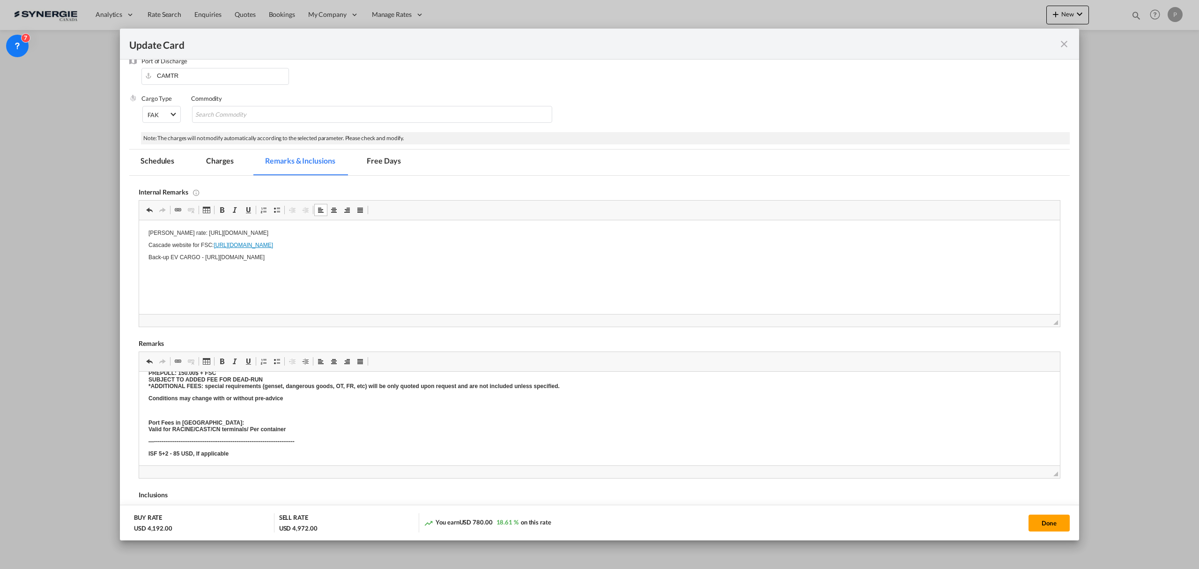
scroll to position [0, 0]
click at [1057, 520] on button "Done" at bounding box center [1049, 522] width 41 height 17
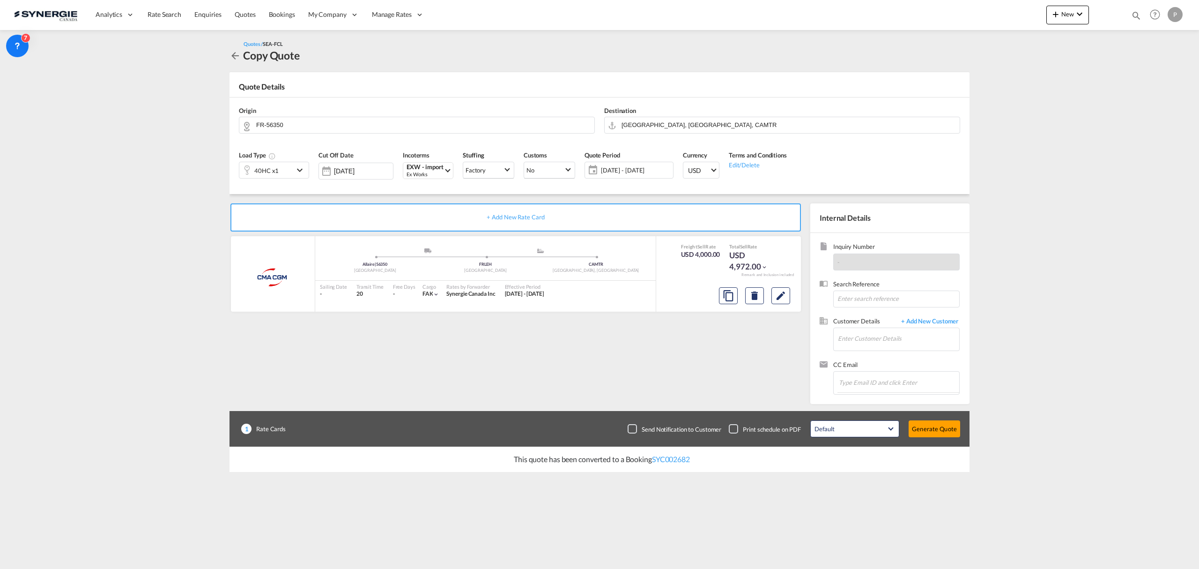
type input "13 Feb 2025"
type input "29 Oct 2025"
click at [892, 335] on input "Enter Customer Details" at bounding box center [898, 338] width 121 height 21
paste input "justin_tompkins@cascades.com"
click at [871, 355] on div "Justin Tompkins justin_tompkins@cascades.com | Cascades Canada ULC" at bounding box center [897, 354] width 121 height 25
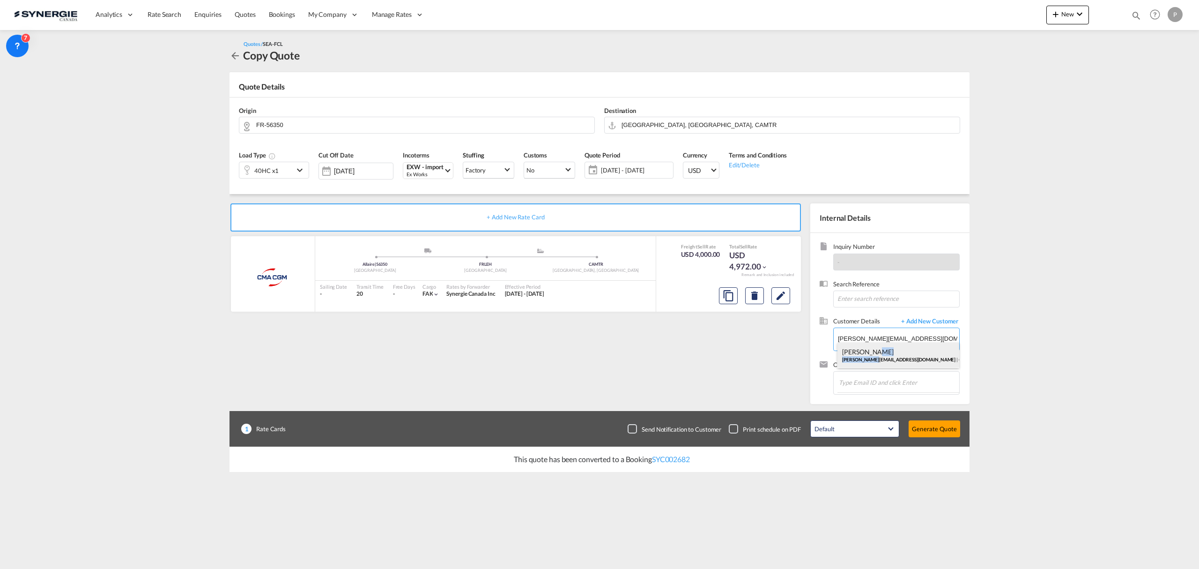
type input "Cascades Canada ULC, Justin Tompkins, justin_tompkins@cascades.com"
click at [1012, 435] on md-content "Analytics Reports Dashboard Rate Search Enquiries Quotes Bookings" at bounding box center [599, 284] width 1199 height 569
click at [955, 427] on button "Generate Quote" at bounding box center [935, 428] width 52 height 17
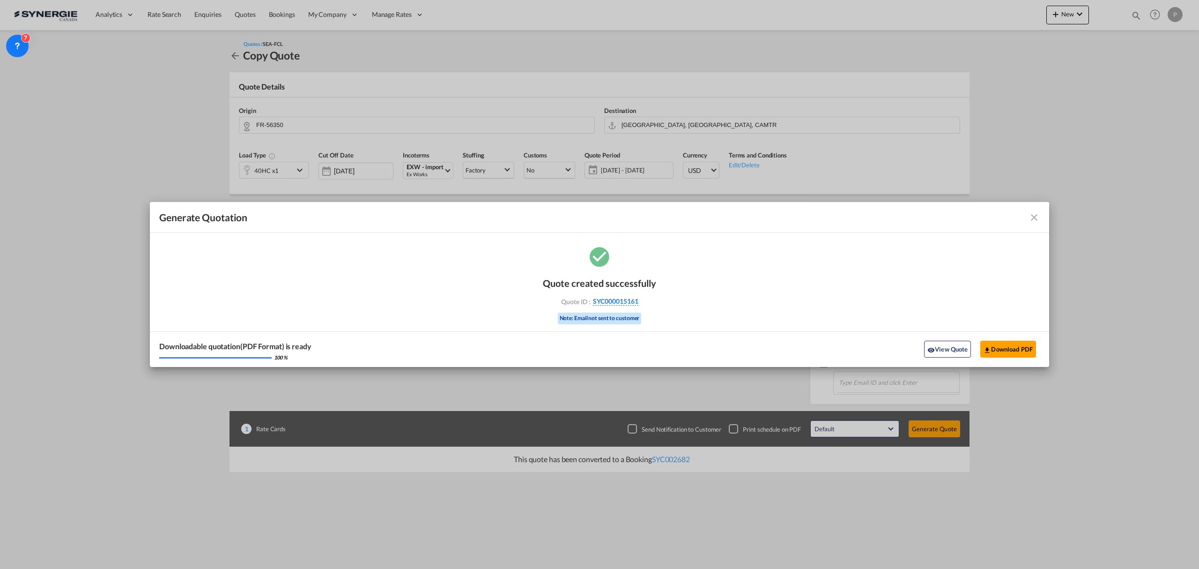
drag, startPoint x: 655, startPoint y: 304, endPoint x: 637, endPoint y: 304, distance: 17.8
click at [637, 304] on div "Quote created successfully Quote ID : SYC000015161 Note: Email not sent to cust…" at bounding box center [599, 299] width 113 height 63
copy div "SYC000015161"
click at [1023, 347] on button "Download PDF" at bounding box center [1008, 349] width 56 height 17
click at [931, 343] on button "View Quote" at bounding box center [947, 349] width 47 height 17
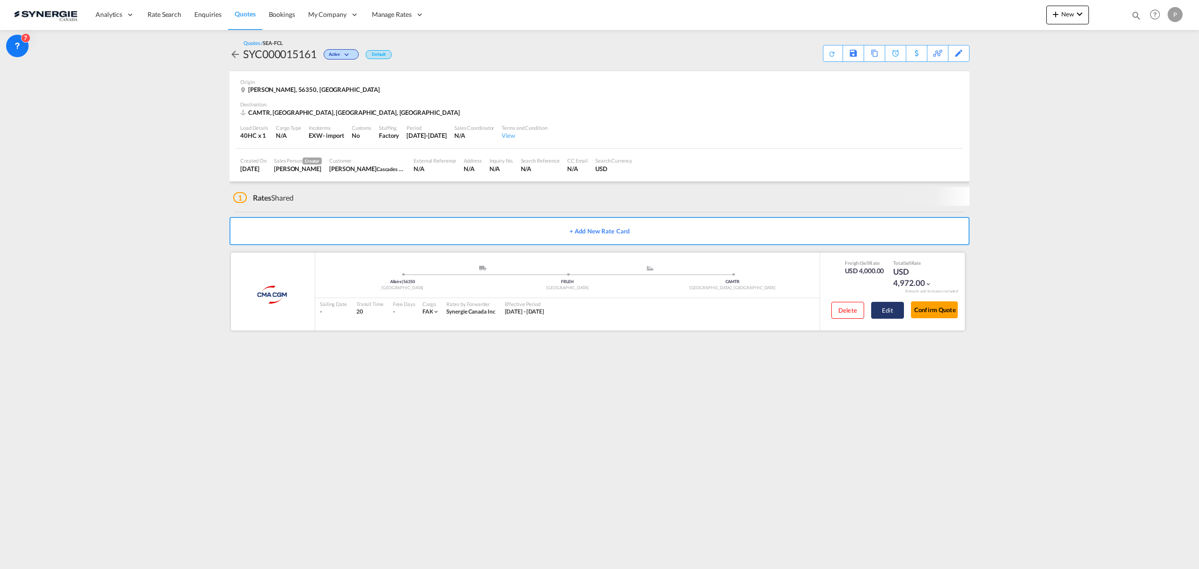
click at [889, 312] on button "Edit" at bounding box center [887, 310] width 33 height 17
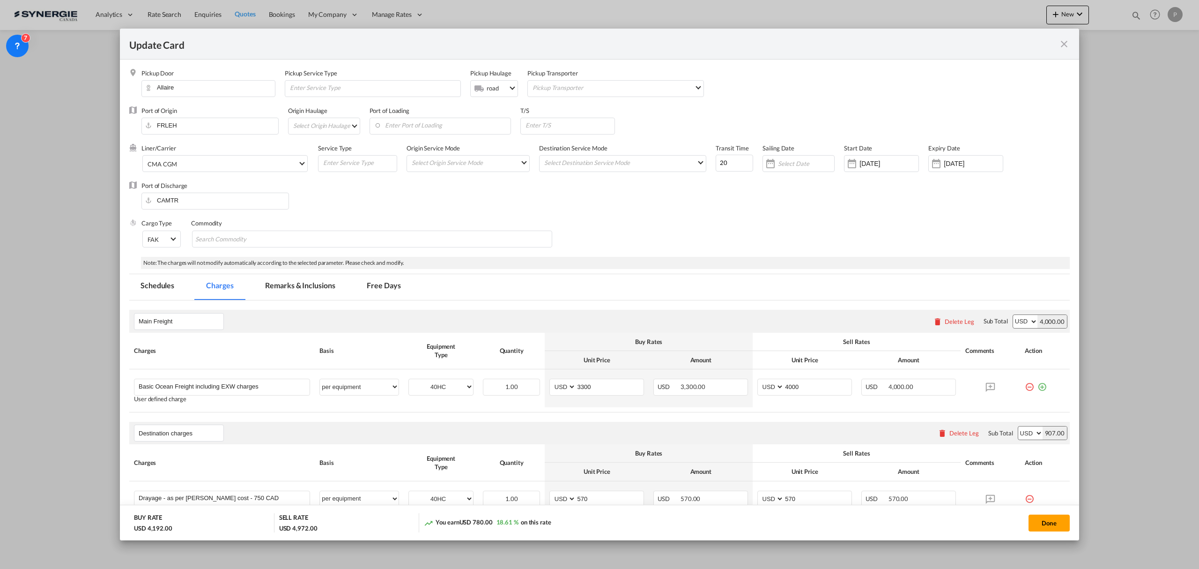
click at [875, 160] on input "14 Feb 2025" at bounding box center [889, 163] width 59 height 7
click at [875, 160] on div "S M T W T F S Nov 2024 1 2 3 4 5 6 7 8 9 10 11 12 13 14 15 16 17 18 19 20 21 22…" at bounding box center [929, 246] width 160 height 185
click at [875, 160] on input "14 Feb 2025" at bounding box center [889, 163] width 59 height 7
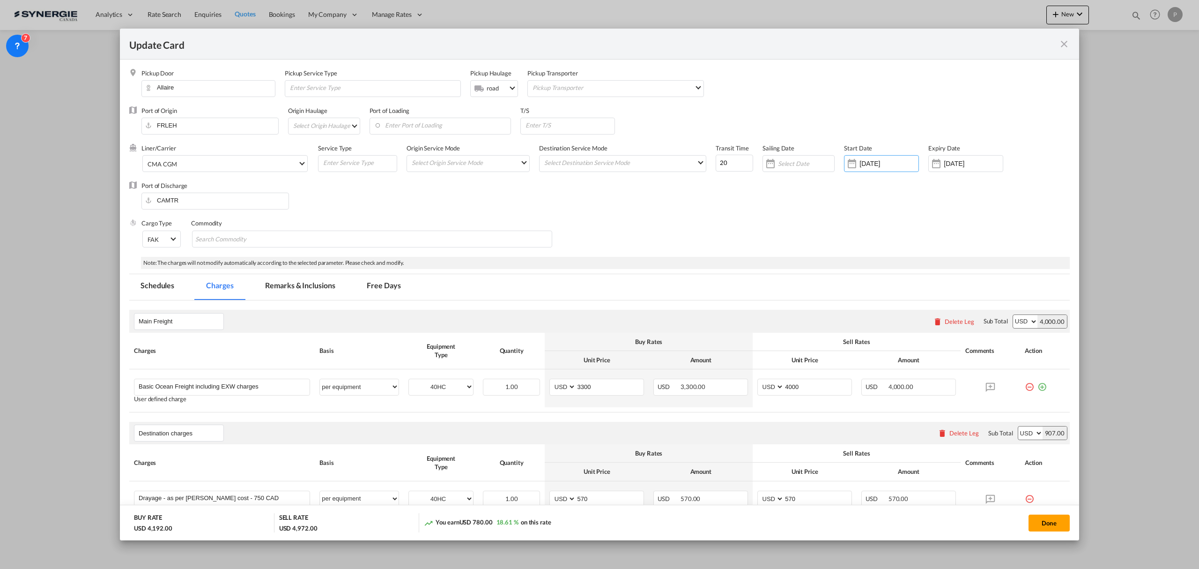
click at [875, 160] on body "Analytics Reports Dashboard Rate Search Enquiries Quotes Bookings" at bounding box center [599, 284] width 1199 height 569
click at [983, 162] on input "30 Oct 2025" at bounding box center [968, 163] width 59 height 7
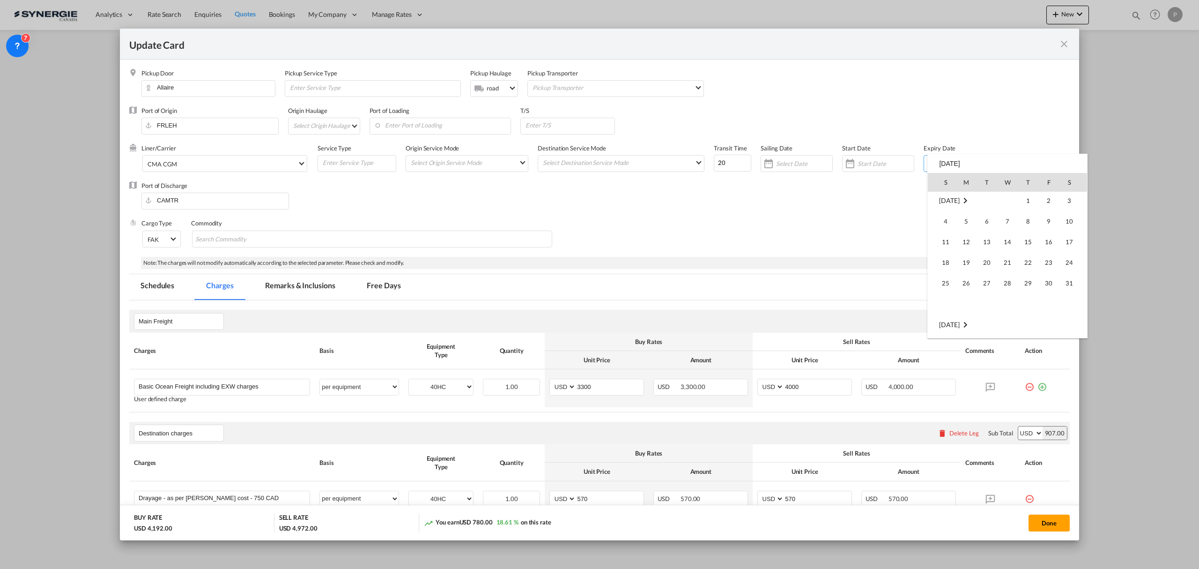
scroll to position [217409, 0]
click at [1010, 246] on span "31" at bounding box center [1007, 241] width 19 height 19
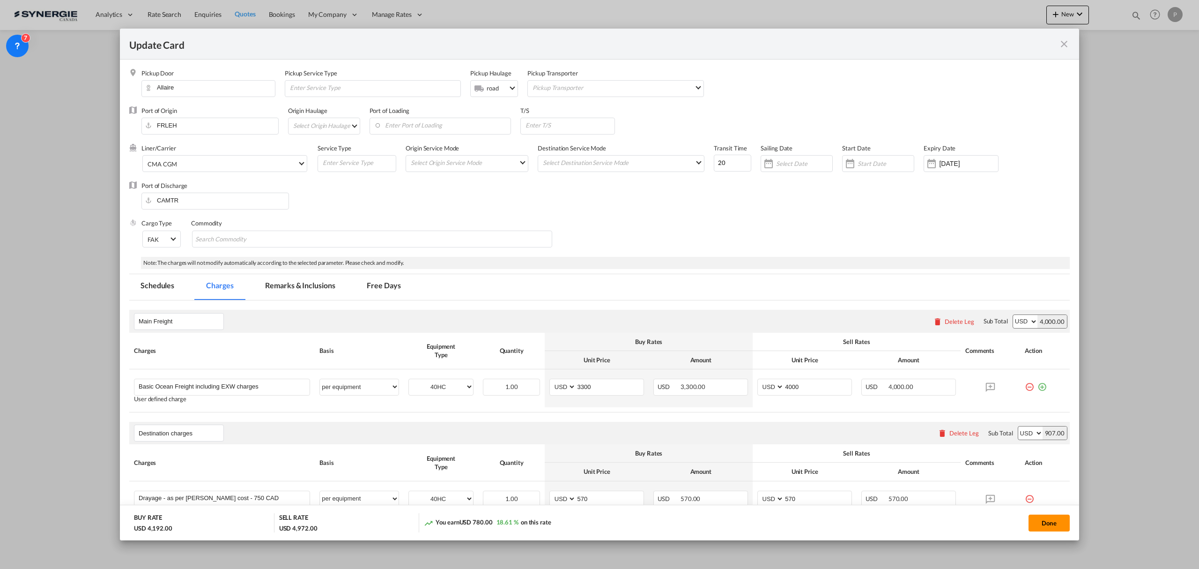
click at [1052, 518] on button "Done" at bounding box center [1049, 522] width 41 height 17
type input "30 Dec 2025"
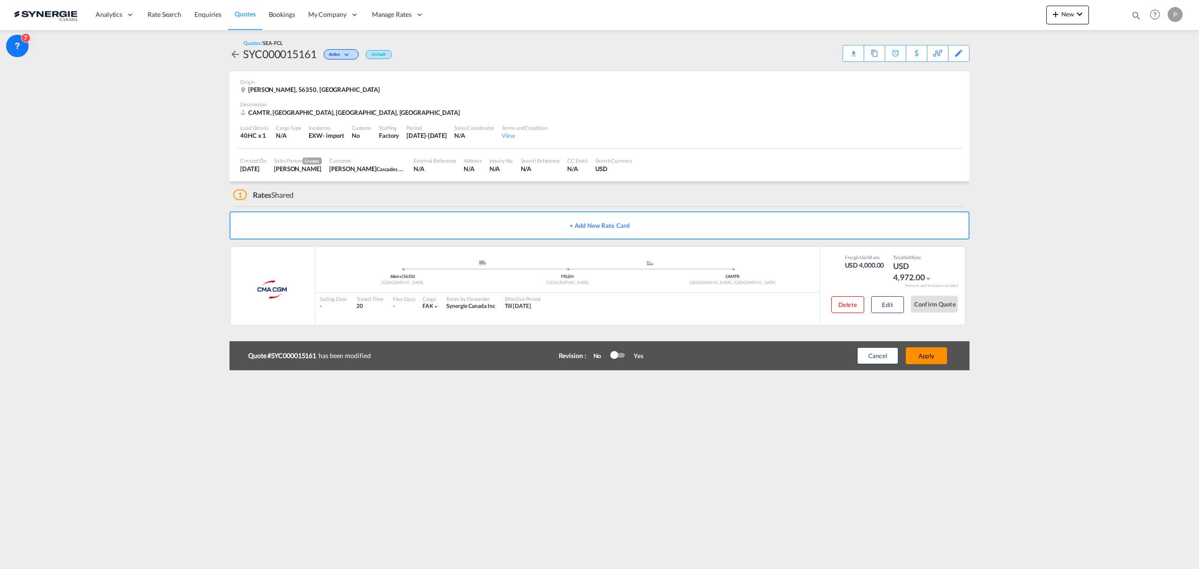
click at [931, 358] on button "Apply" at bounding box center [926, 355] width 41 height 17
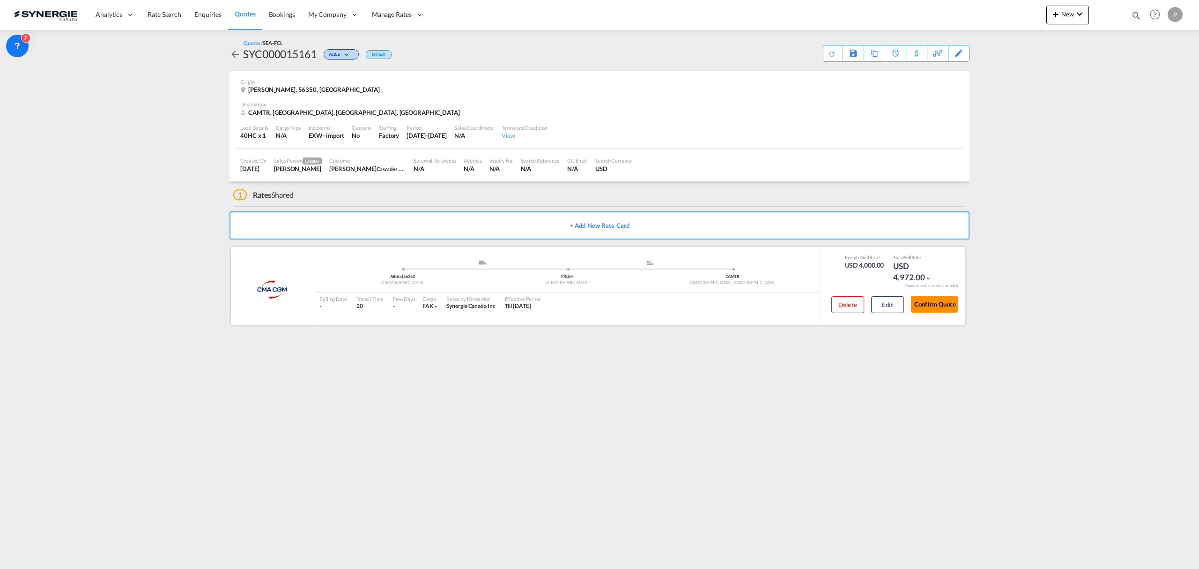
click at [948, 300] on button "Confirm Quote" at bounding box center [934, 304] width 47 height 17
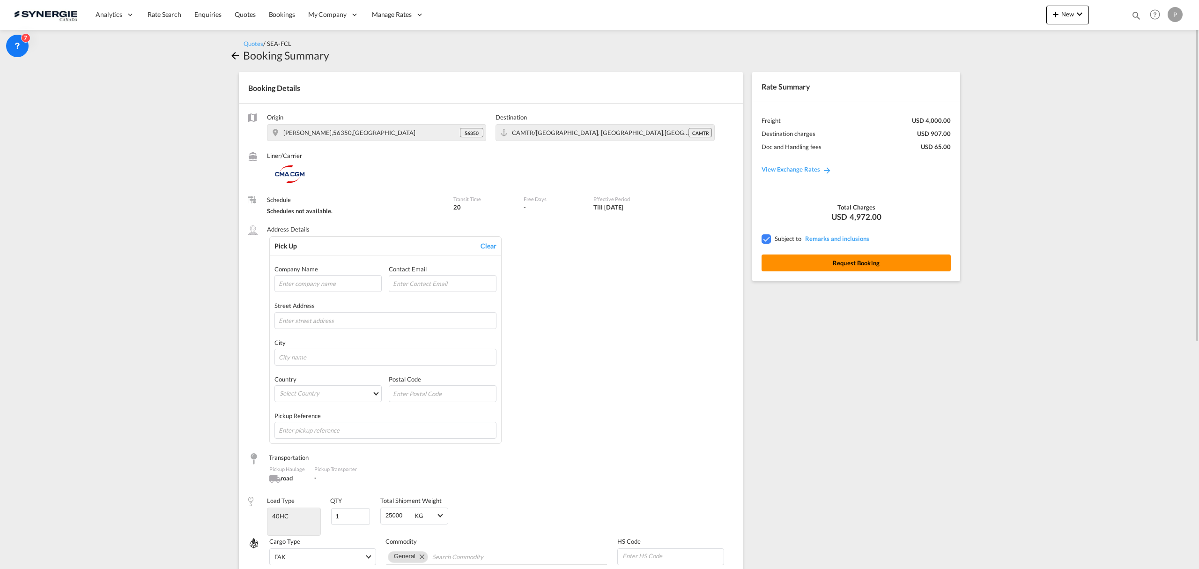
click at [919, 263] on button "Request Booking" at bounding box center [856, 262] width 189 height 17
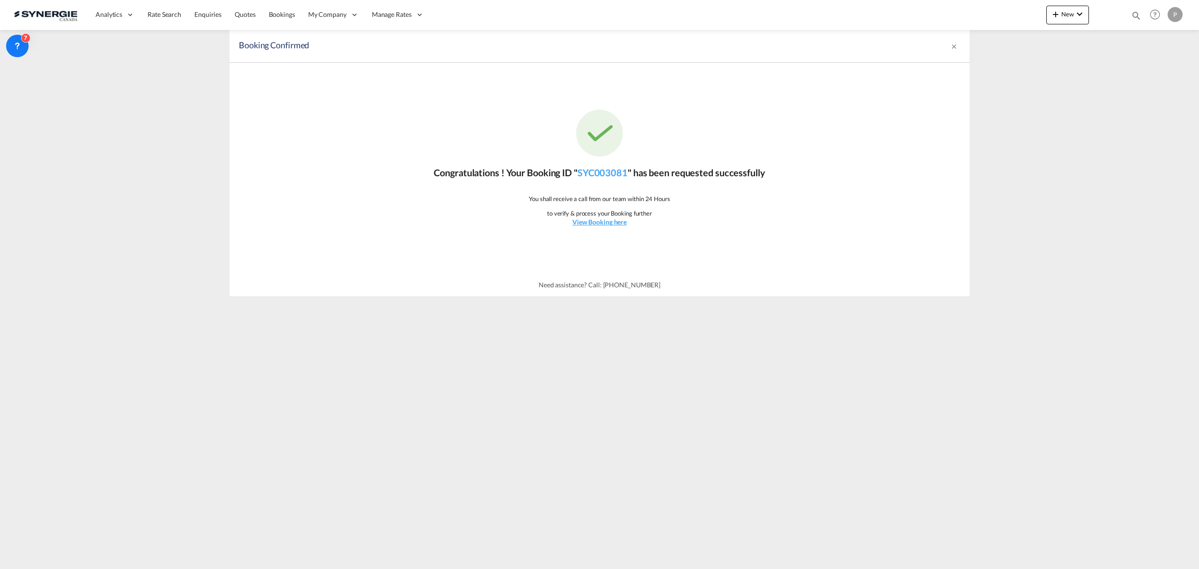
click at [346, 238] on div "Congratulations ! Your Booking ID " SYC003081 " has been requested successfully…" at bounding box center [600, 168] width 740 height 211
click at [611, 224] on u "View Booking here" at bounding box center [599, 222] width 54 height 8
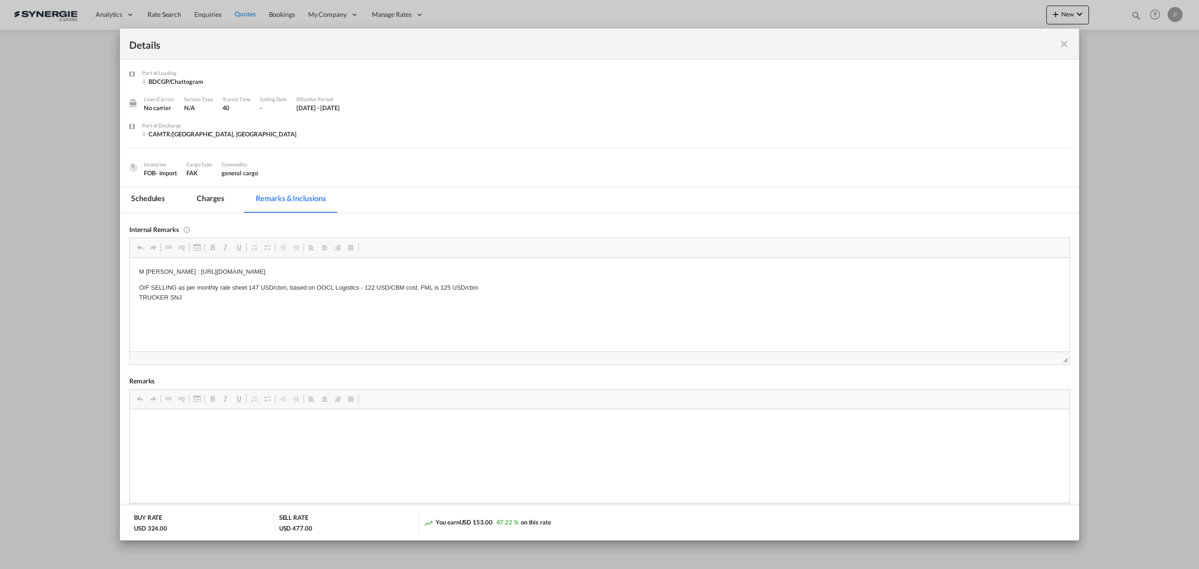
scroll to position [125, 0]
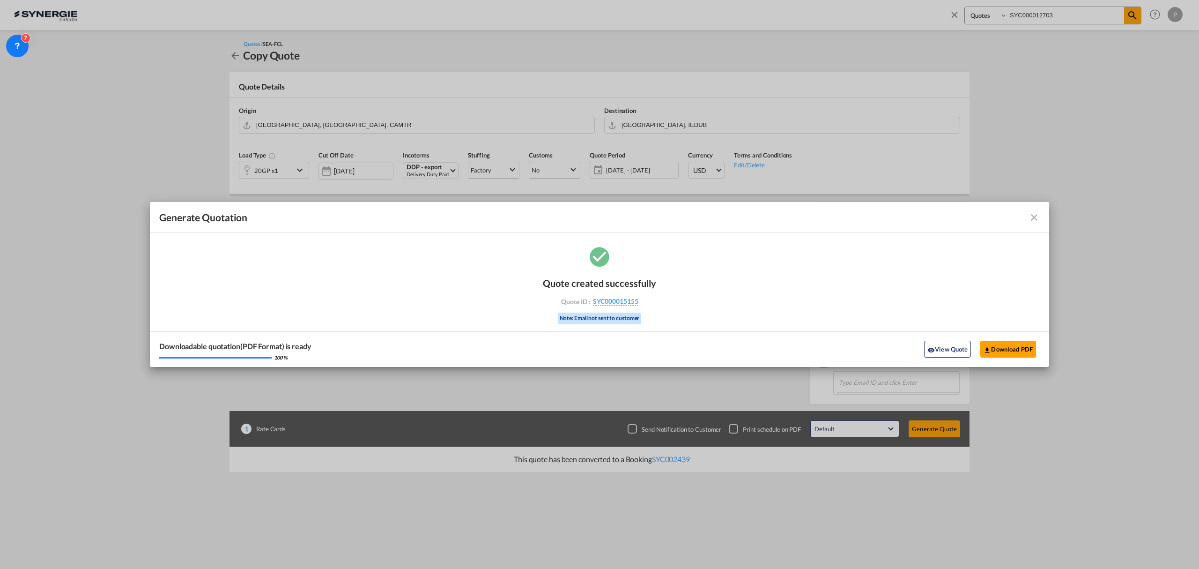
select select "Quotes"
click at [1022, 345] on button "Download PDF" at bounding box center [1008, 349] width 56 height 17
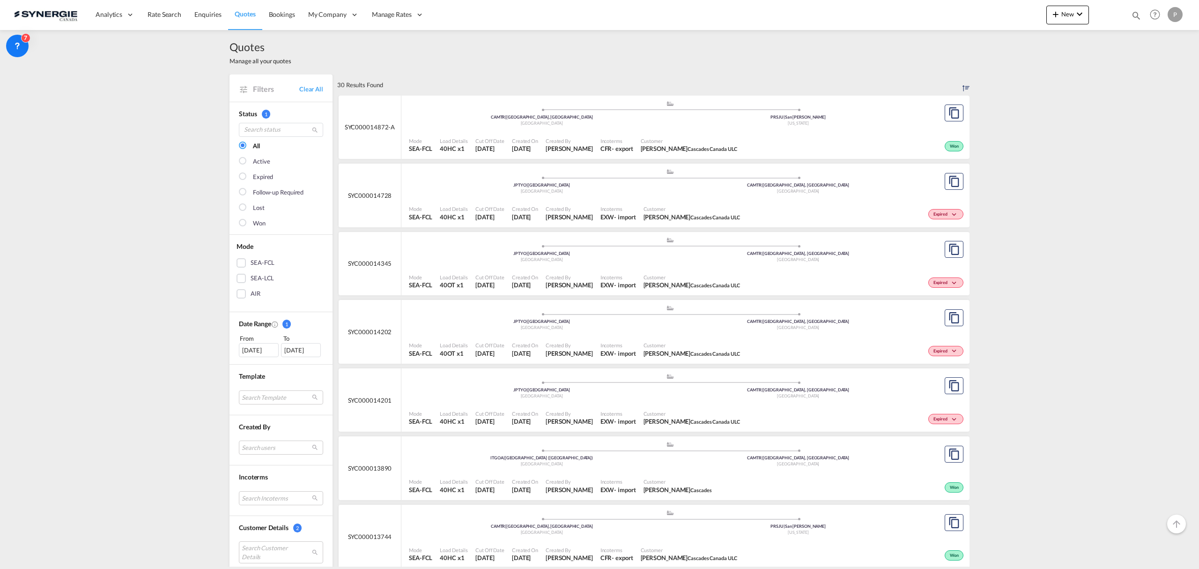
select select "Quotes"
click at [1138, 12] on md-icon "icon-magnify" at bounding box center [1136, 15] width 10 height 10
click at [1037, 18] on input "SYC000015112" at bounding box center [1066, 15] width 117 height 16
paste input "4455"
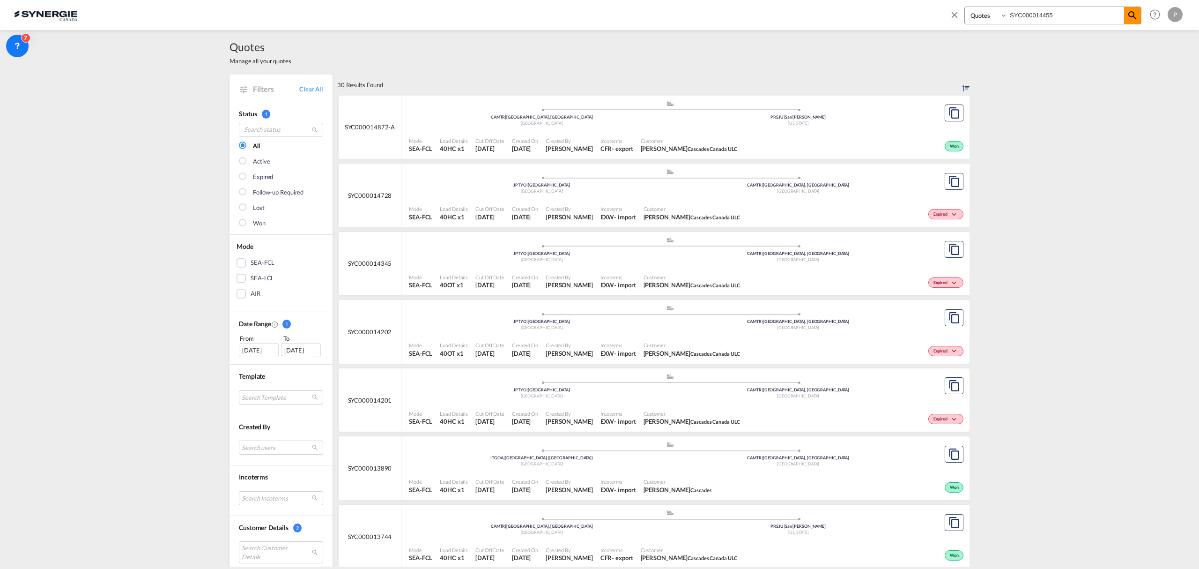
type input "SYC000014455"
click at [1130, 17] on md-icon "icon-magnify" at bounding box center [1132, 15] width 11 height 11
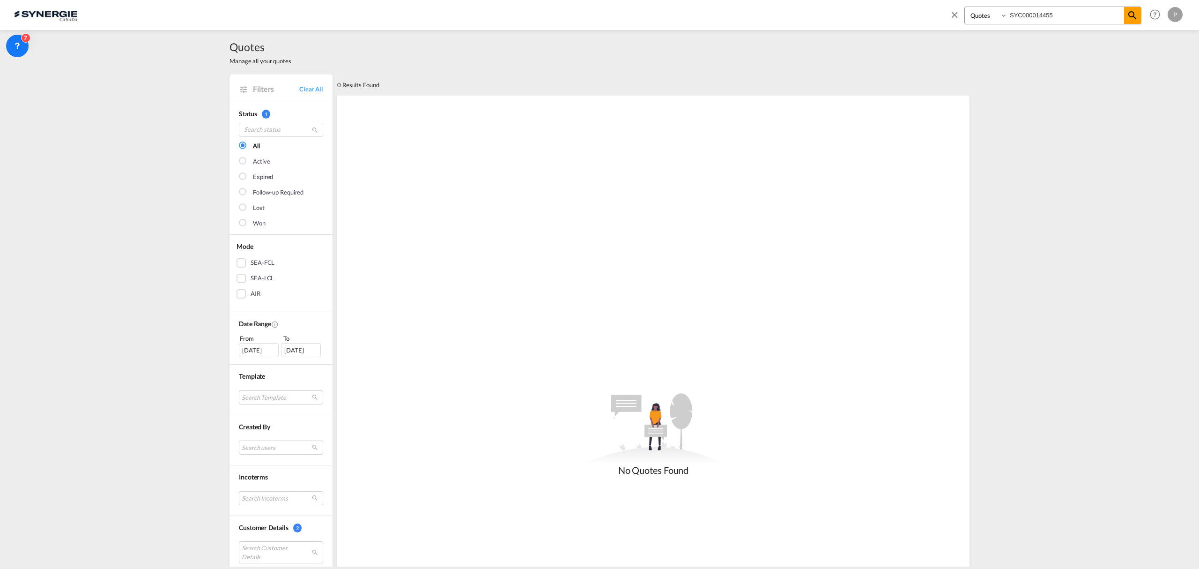
drag, startPoint x: 317, startPoint y: 92, endPoint x: 342, endPoint y: 93, distance: 24.8
click at [317, 91] on link "Clear All" at bounding box center [311, 89] width 24 height 8
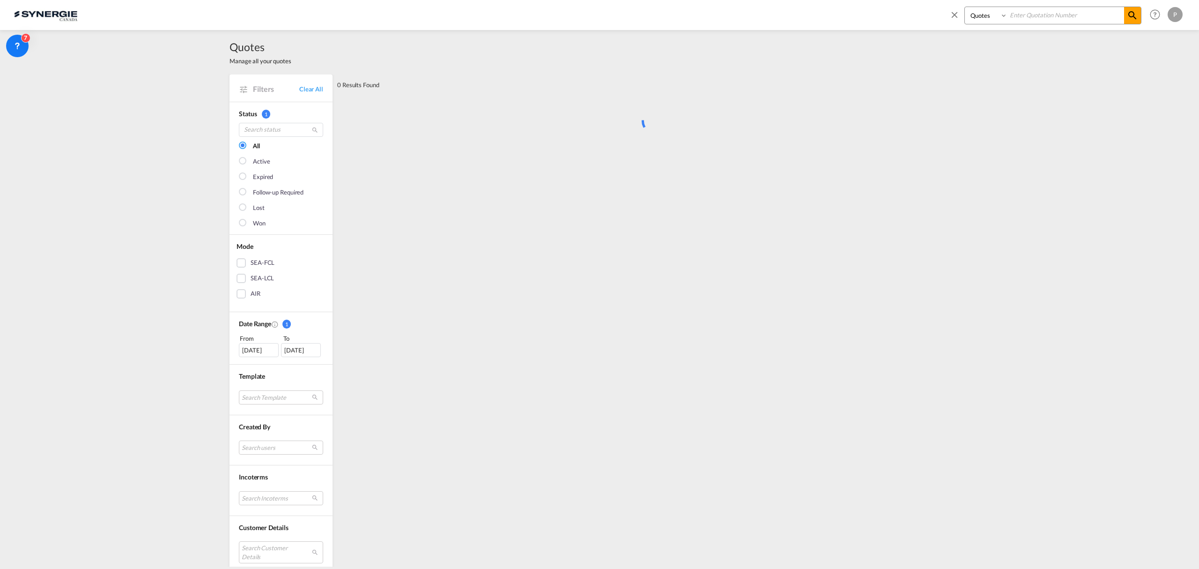
click at [1072, 16] on input at bounding box center [1066, 15] width 117 height 16
paste input "SYC000014455"
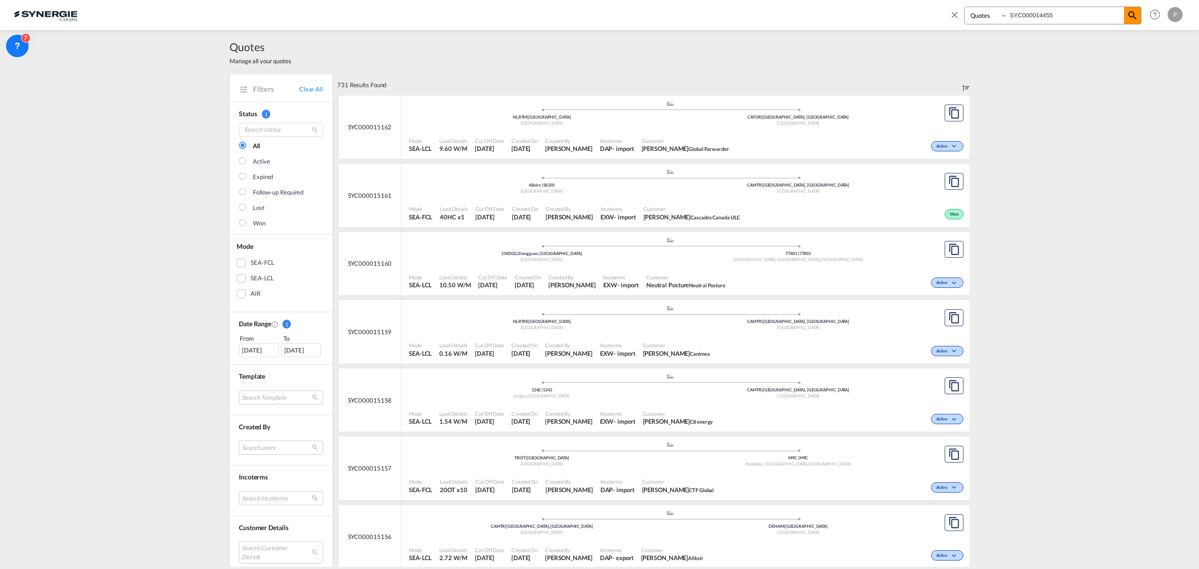
click at [1130, 12] on md-icon "icon-magnify" at bounding box center [1132, 15] width 11 height 11
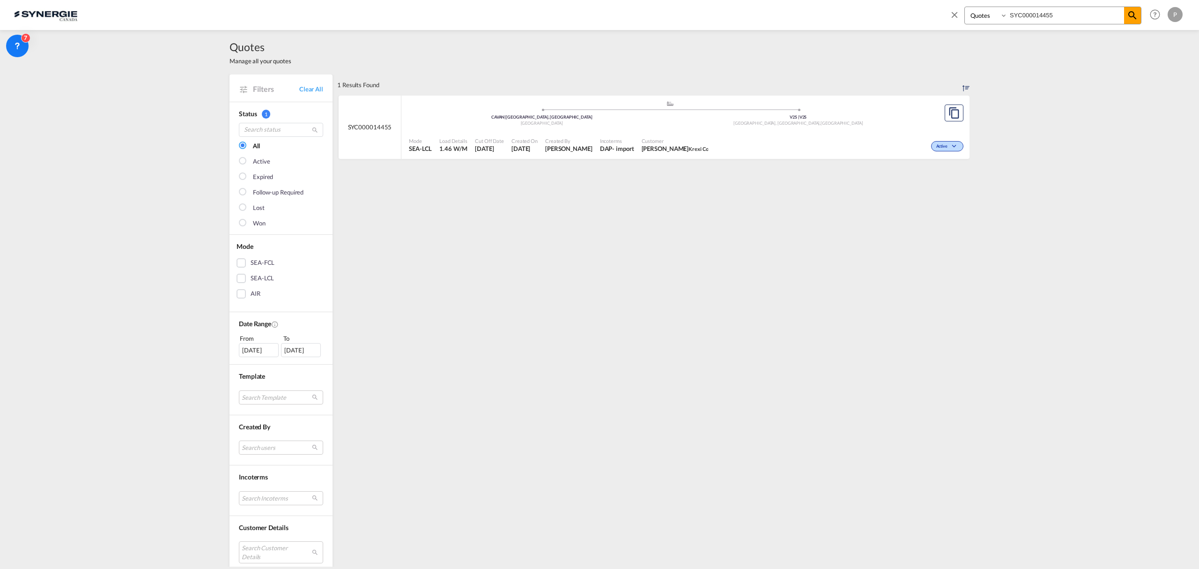
click at [712, 133] on div "Customer Karen Wang Krexi Co" at bounding box center [675, 144] width 74 height 23
click at [1033, 21] on input "SYC000014455" at bounding box center [1066, 15] width 117 height 16
paste input "5161"
type input "SYC000015161"
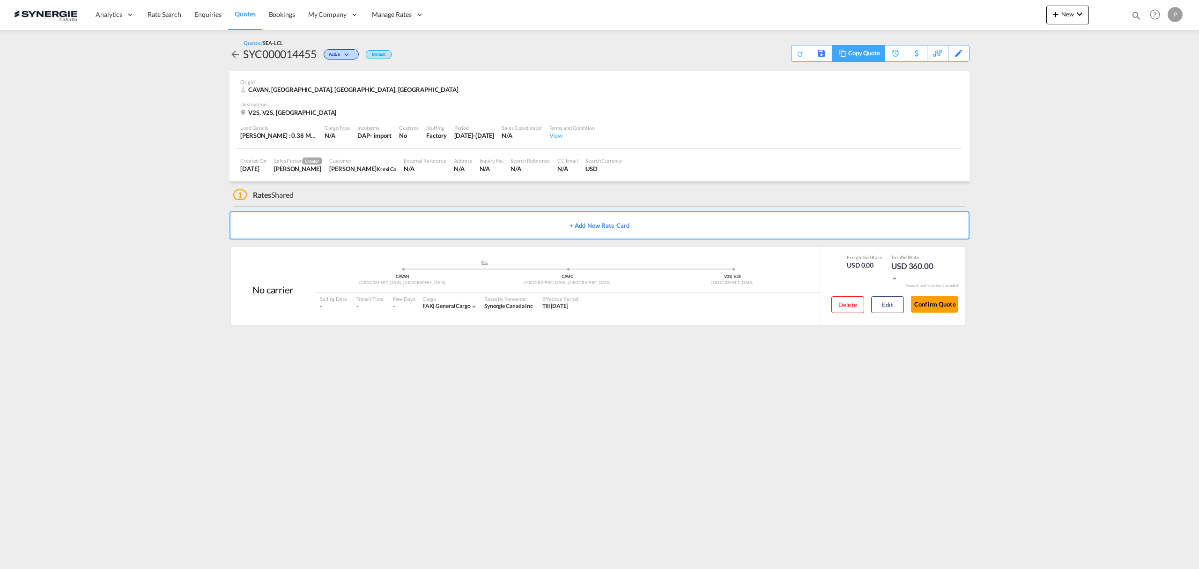
click at [874, 57] on div "Copy Quote" at bounding box center [864, 53] width 32 height 16
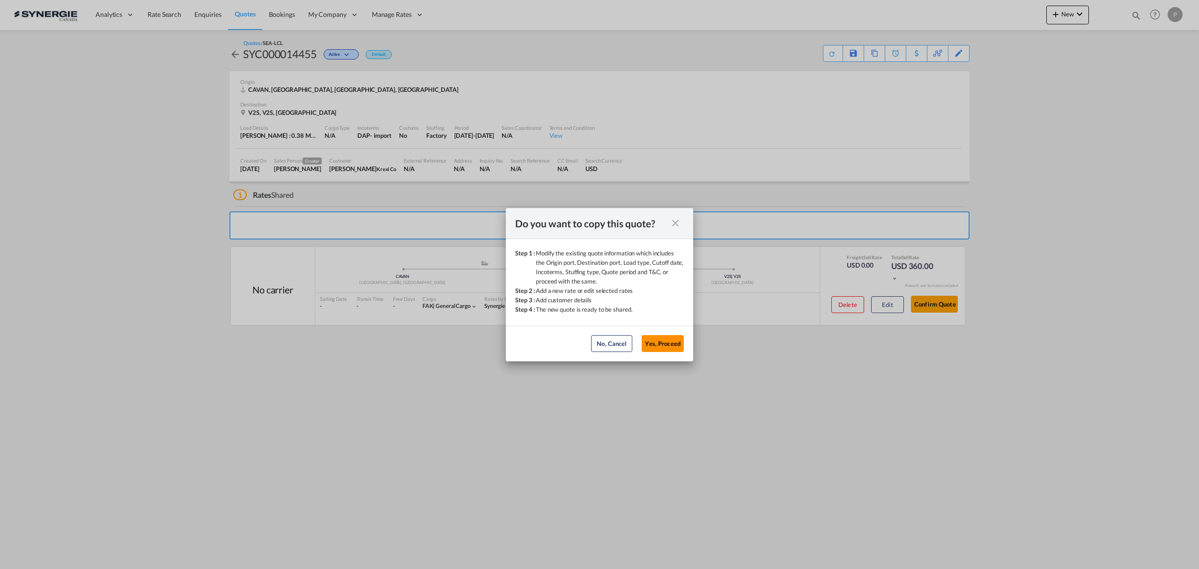
click at [670, 336] on button "Yes, Proceed" at bounding box center [663, 343] width 42 height 17
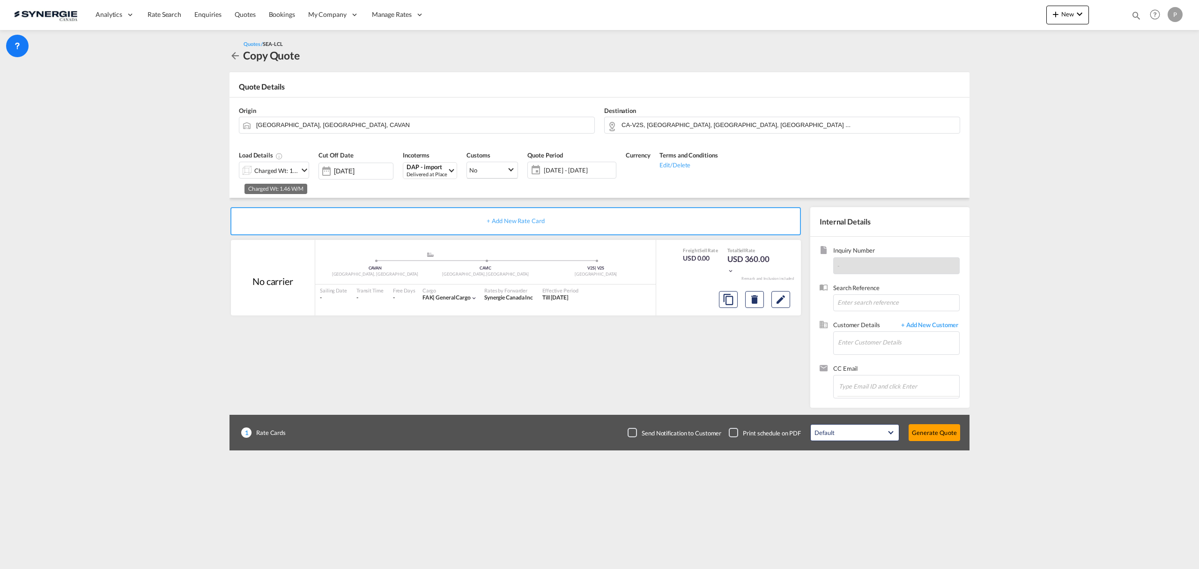
drag, startPoint x: 280, startPoint y: 167, endPoint x: 263, endPoint y: 192, distance: 30.7
click at [280, 166] on div "Charged Wt: 1.46 W/M" at bounding box center [276, 170] width 44 height 13
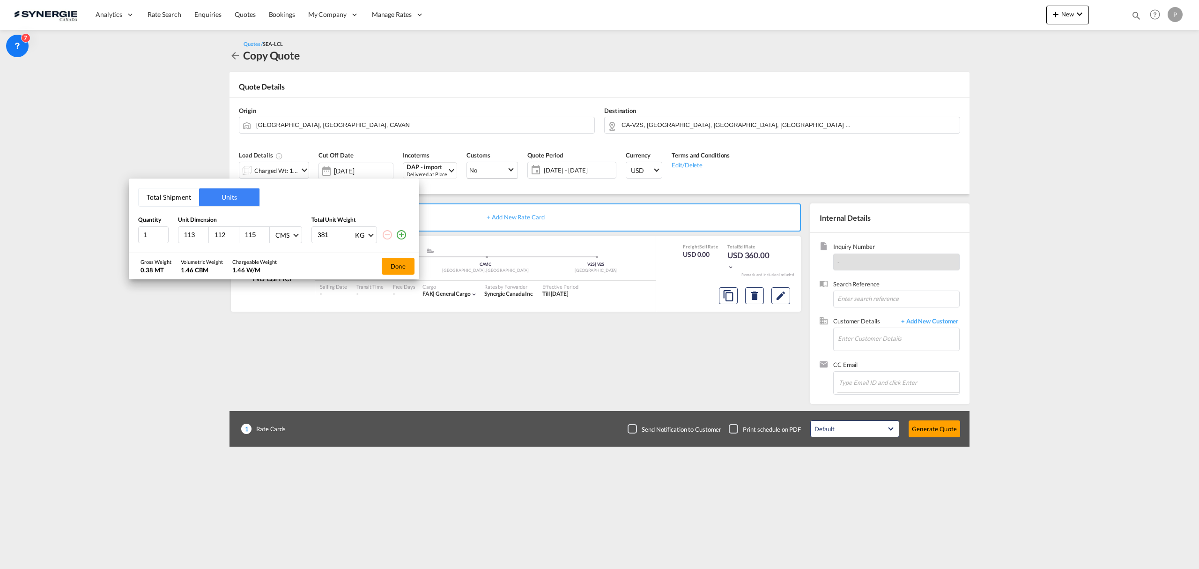
click at [170, 201] on button "Total Shipment" at bounding box center [169, 197] width 60 height 18
click at [156, 231] on input "1" at bounding box center [153, 235] width 30 height 17
type input "24"
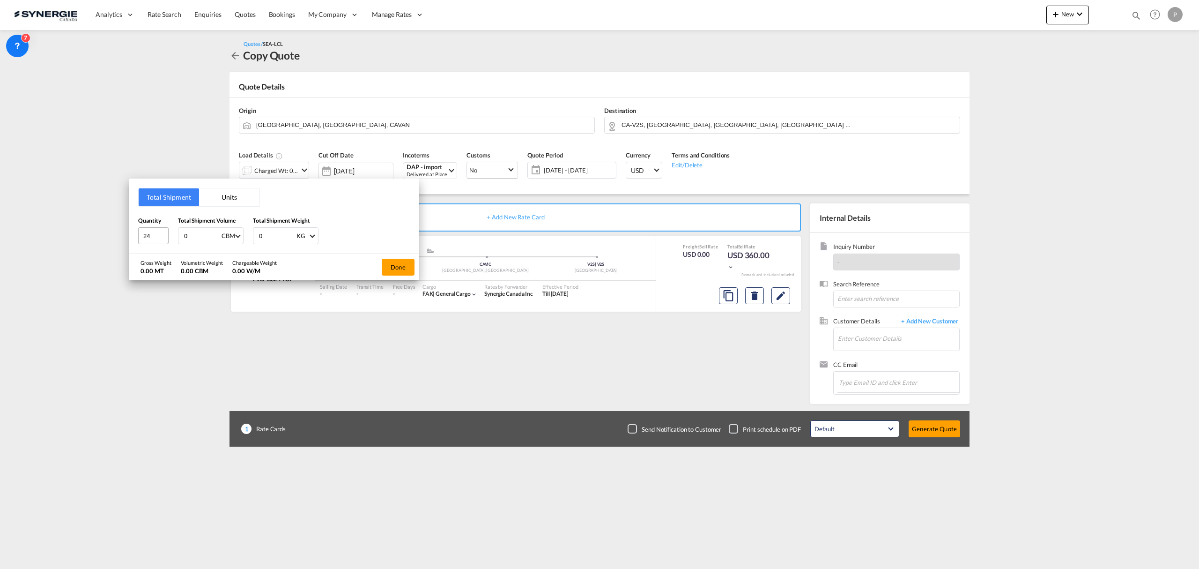
type input "2"
type input "2.6"
type input "361"
click at [394, 269] on button "Done" at bounding box center [398, 267] width 33 height 17
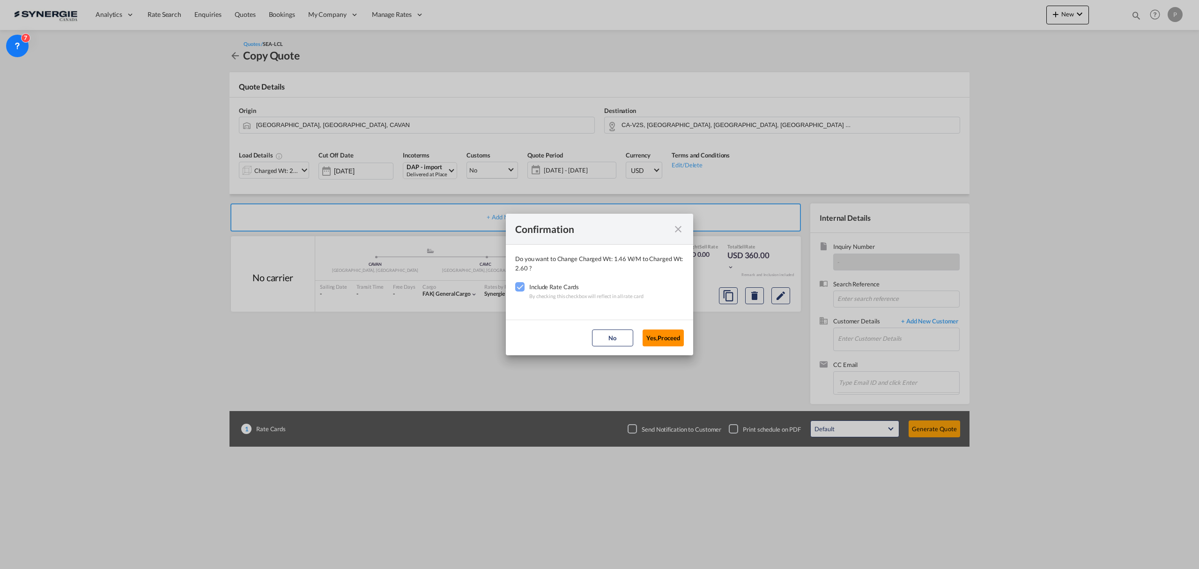
click at [660, 332] on button "Yes,Proceed" at bounding box center [663, 337] width 41 height 17
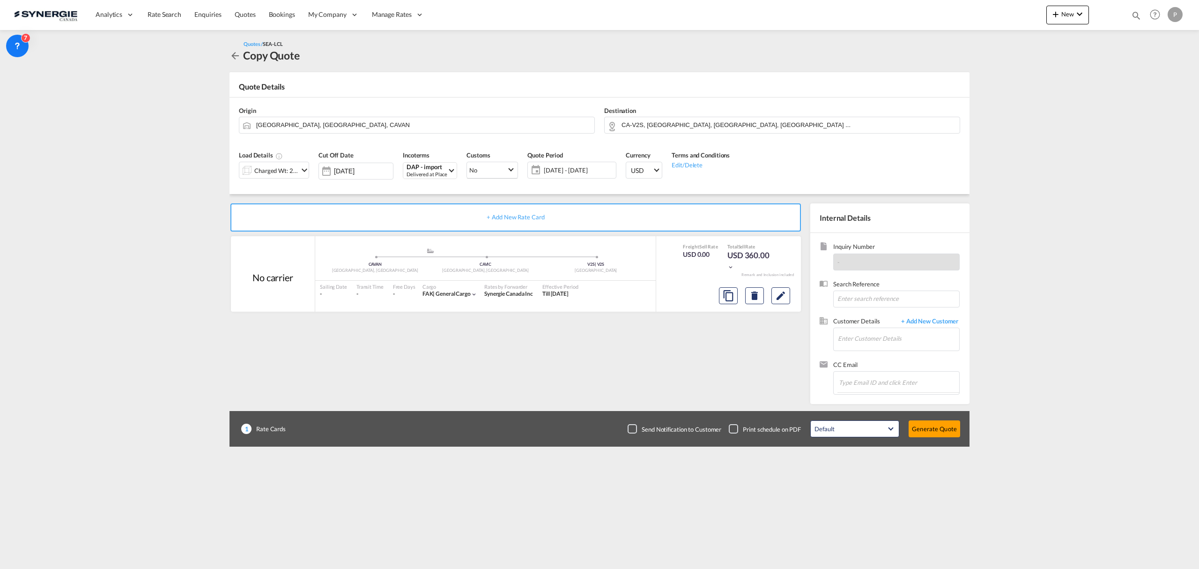
click at [561, 170] on span "[DATE] - [DATE]" at bounding box center [579, 170] width 70 height 8
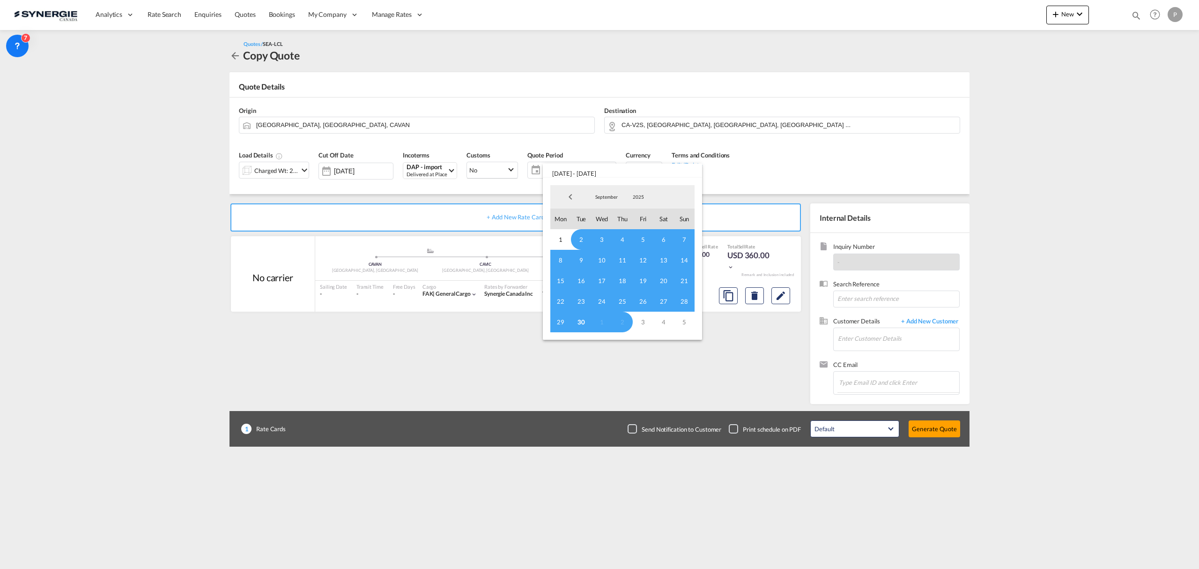
click at [604, 197] on span "September" at bounding box center [607, 196] width 30 height 7
click at [606, 215] on md-option "October" at bounding box center [616, 219] width 64 height 22
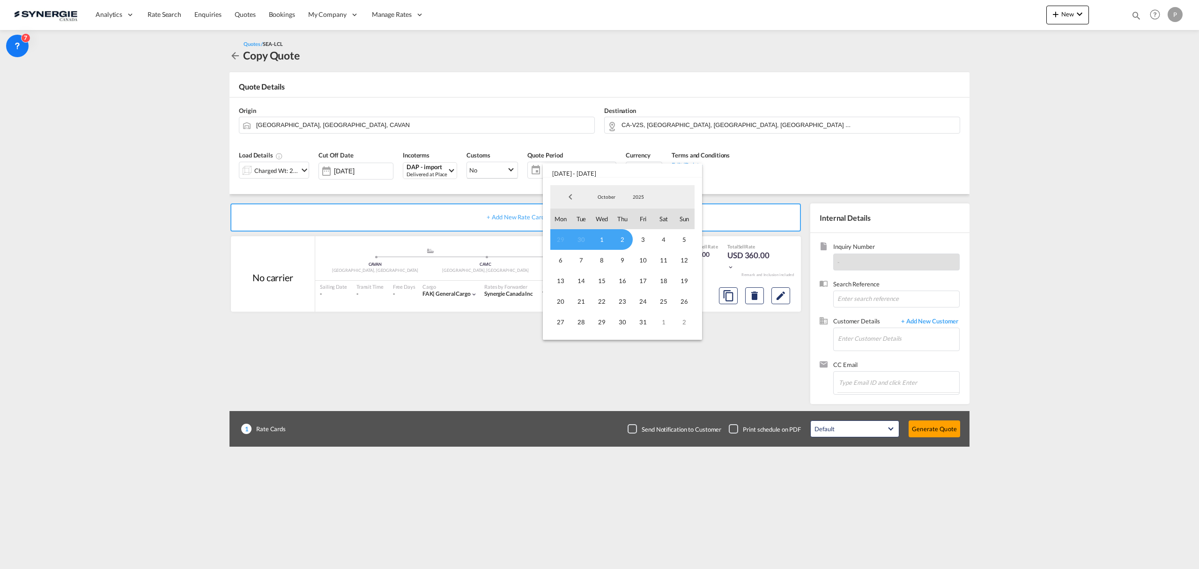
click at [600, 240] on span "1" at bounding box center [602, 239] width 21 height 21
click at [644, 321] on span "31" at bounding box center [643, 321] width 21 height 21
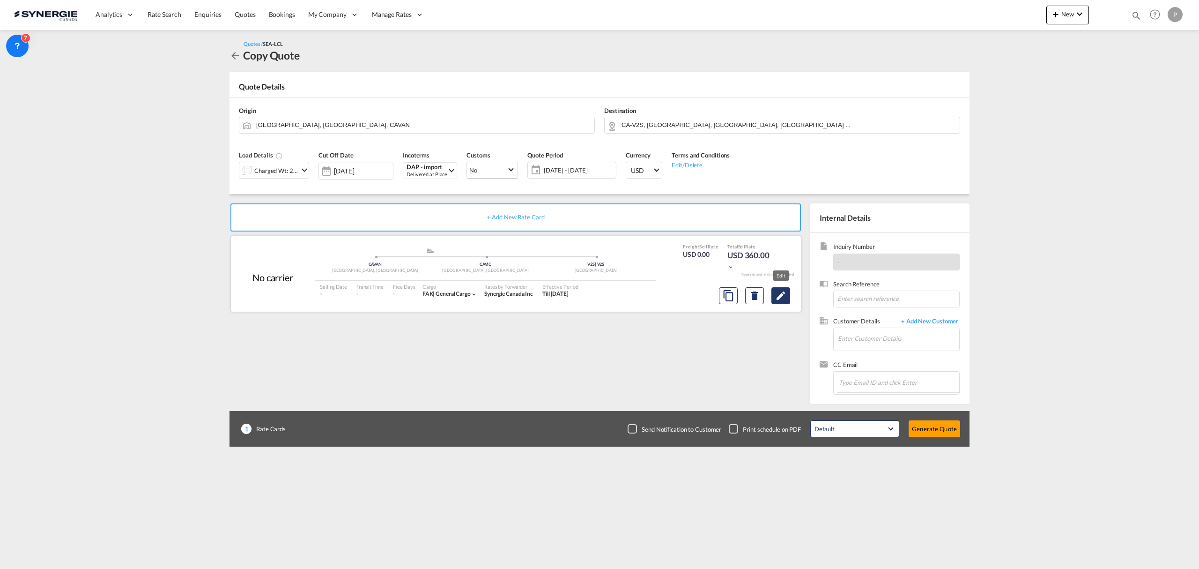
click at [786, 300] on md-icon "Edit" at bounding box center [780, 295] width 11 height 11
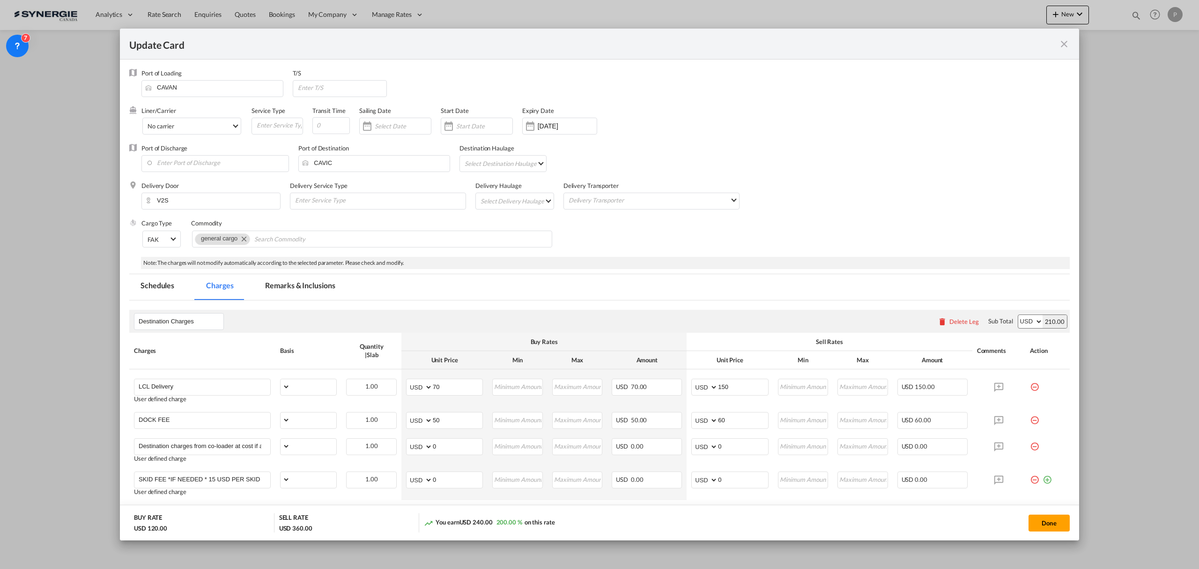
select select "flat"
select select "per_shipment"
select select "per_pallet"
select select "per_bl"
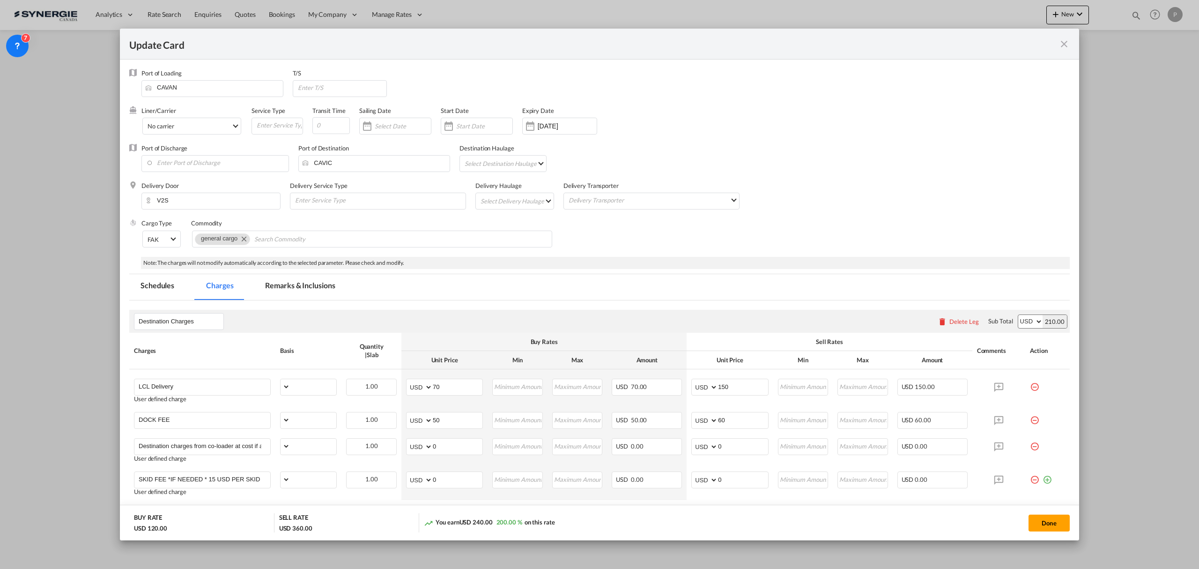
select select "per_bl"
click at [309, 287] on md-tab-item "Remarks & Inclusions" at bounding box center [300, 287] width 92 height 26
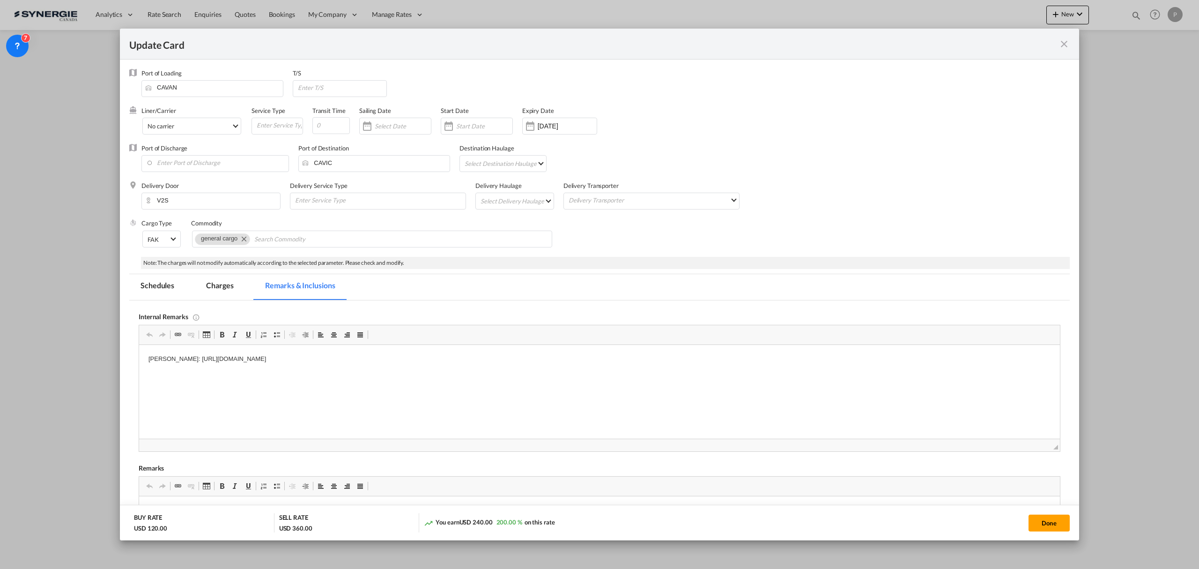
scroll to position [0, 0]
drag, startPoint x: 389, startPoint y: 358, endPoint x: 210, endPoint y: 353, distance: 178.5
drag, startPoint x: 165, startPoint y: 356, endPoint x: 559, endPoint y: 363, distance: 393.5
click at [559, 363] on p "Isaac: https://app.frontapp.com/inboxes/teammates/6847055/inbox/open/57284578127" at bounding box center [599, 359] width 902 height 10
copy p "https://app.frontapp.com/inboxes/teammates/6847055/inbox/open/57284578127"
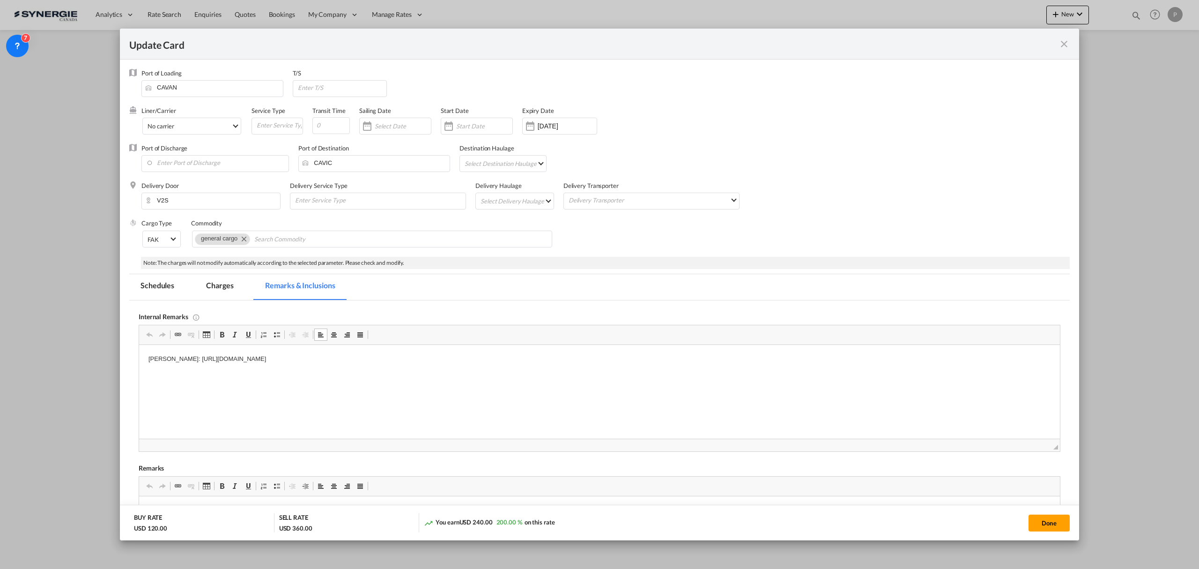
scroll to position [62, 0]
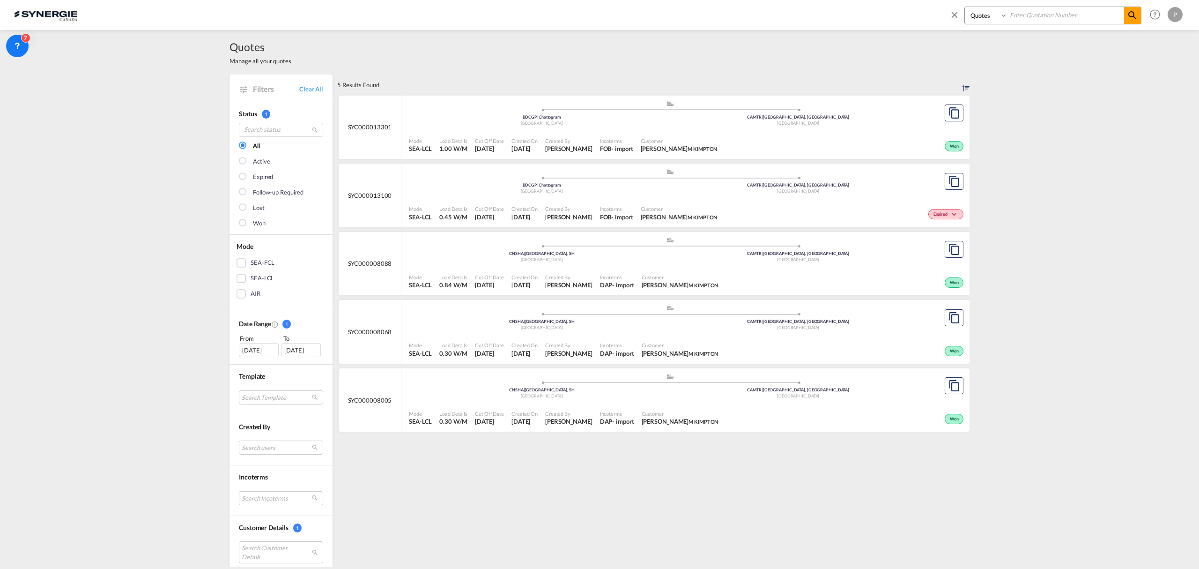
select select "Quotes"
click at [1040, 17] on input at bounding box center [1066, 15] width 117 height 16
paste input "SYC000014455"
type input "SYC000014455"
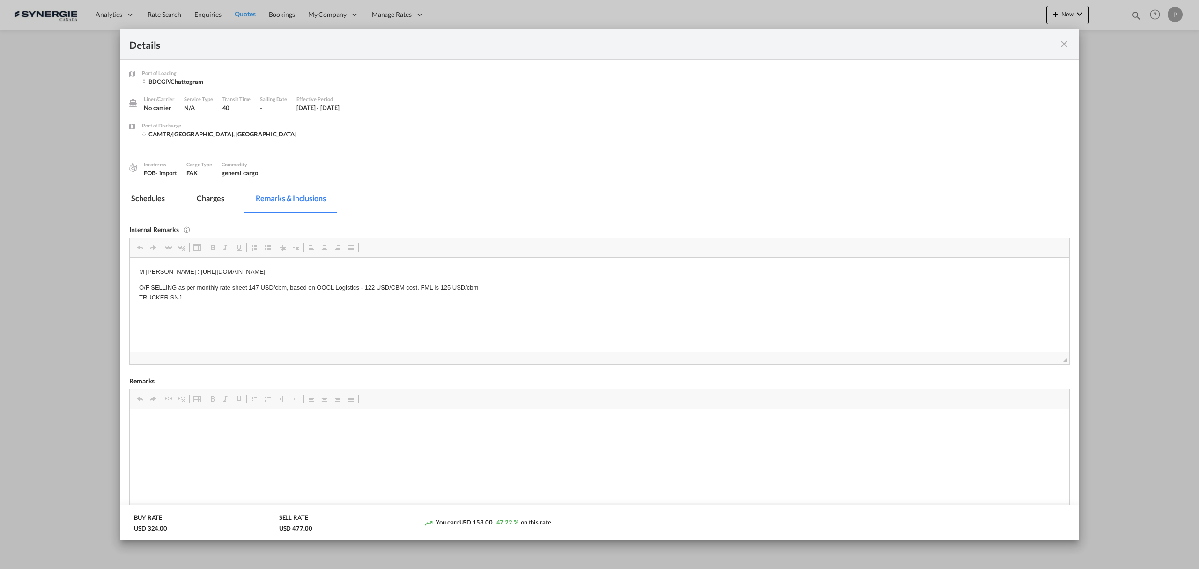
scroll to position [125, 0]
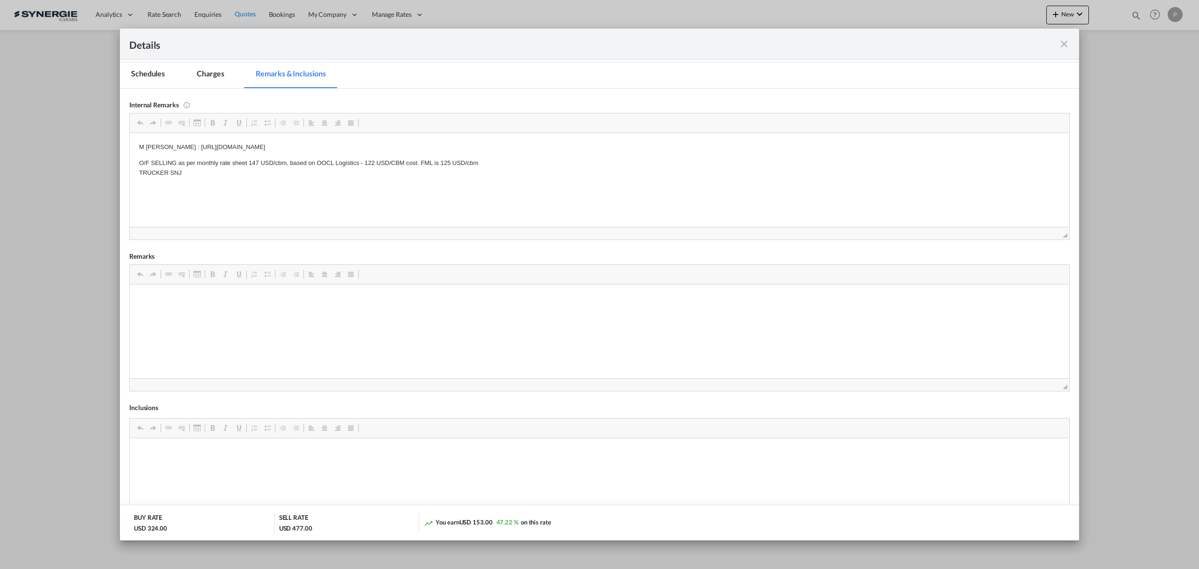
click at [1065, 44] on md-icon "icon-close fg-AAA8AD m-0 cursor" at bounding box center [1064, 43] width 11 height 11
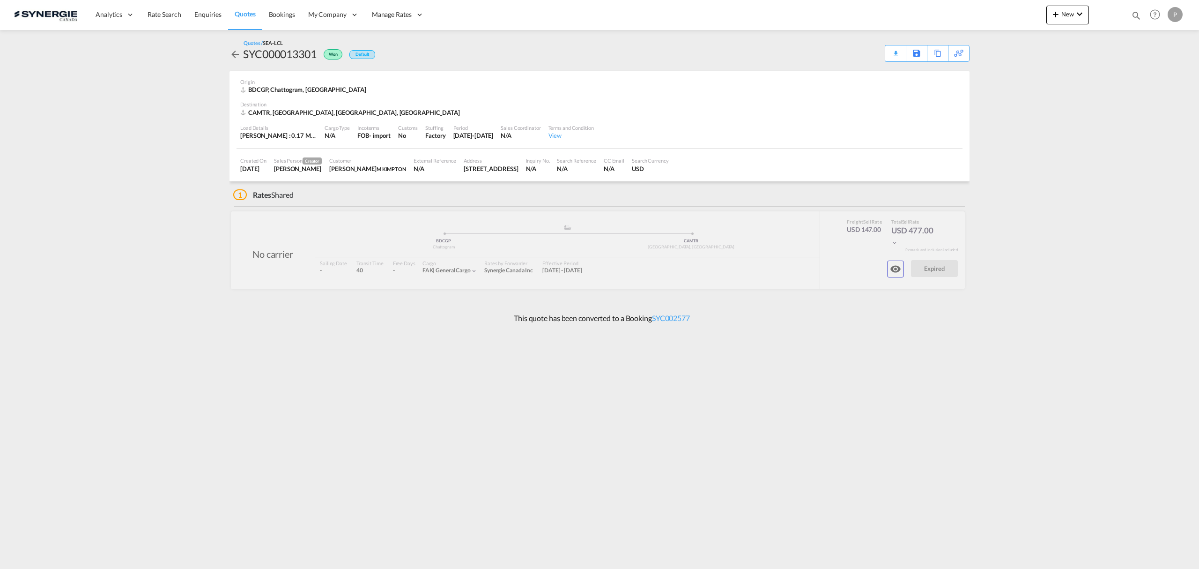
scroll to position [0, 0]
click at [1136, 19] on md-icon "icon-magnify" at bounding box center [1136, 15] width 10 height 10
click at [963, 17] on span at bounding box center [956, 18] width 15 height 22
click at [1148, 14] on md-icon "Help" at bounding box center [1155, 15] width 16 height 16
click at [1139, 14] on md-backdrop at bounding box center [599, 284] width 1199 height 569
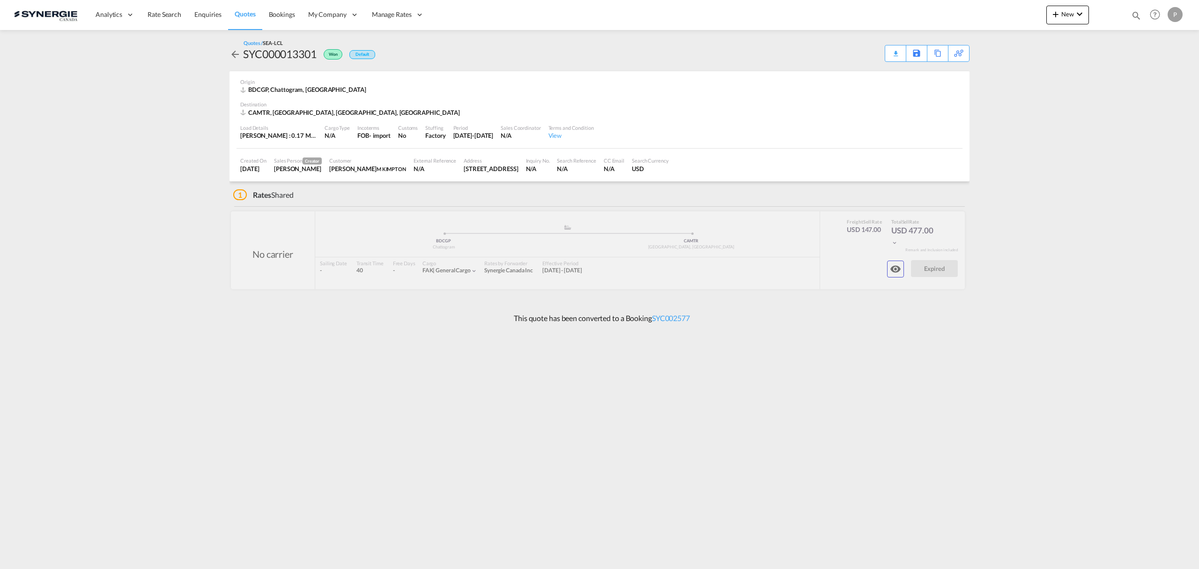
click at [1136, 15] on md-icon "icon-magnify" at bounding box center [1136, 15] width 10 height 10
drag, startPoint x: 995, startPoint y: 13, endPoint x: 993, endPoint y: 22, distance: 9.5
click at [994, 14] on select "Bookings Quotes Enquiries" at bounding box center [987, 15] width 44 height 17
select select "Quotes"
click at [965, 7] on select "Bookings Quotes Enquiries" at bounding box center [987, 15] width 44 height 17
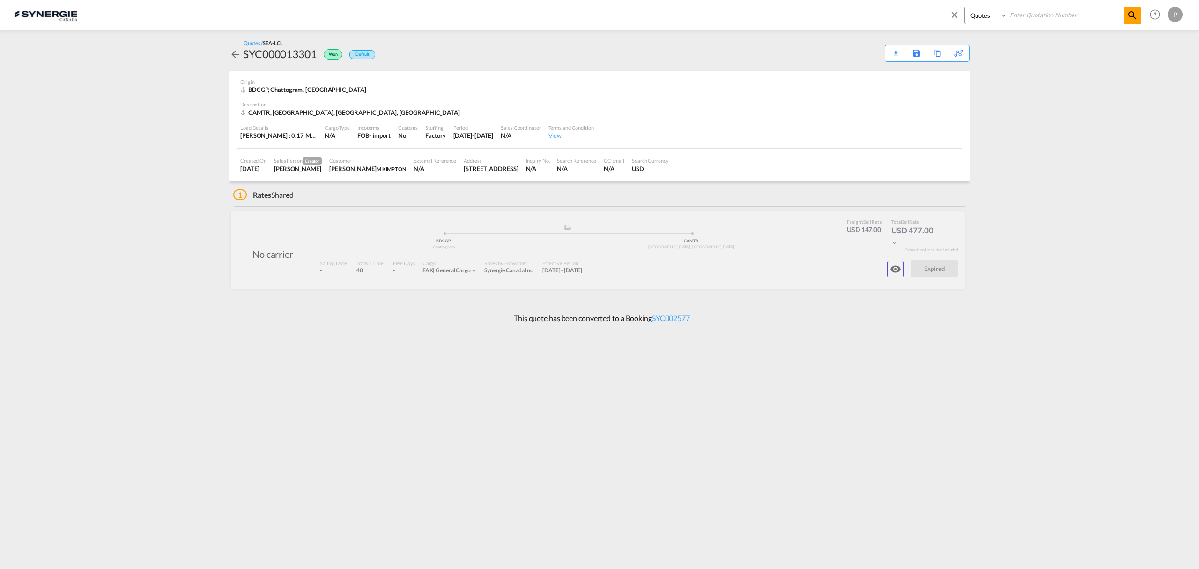
click at [1054, 13] on input at bounding box center [1066, 15] width 117 height 16
paste input "SYC000015112"
click at [1121, 16] on input "SYC000015112" at bounding box center [1066, 15] width 117 height 16
type input "SYC000015112"
click at [1130, 16] on md-icon "icon-magnify" at bounding box center [1132, 15] width 11 height 11
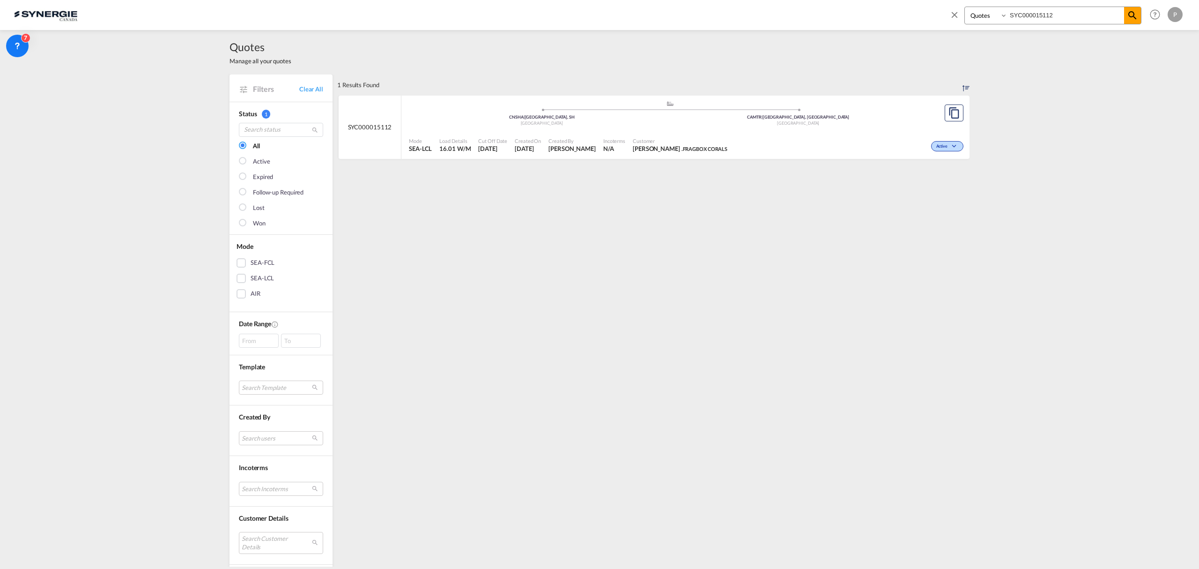
click at [521, 127] on div ".a{fill:#aaa8ad;} .a{fill:#aaa8ad;} CNSHA | [GEOGRAPHIC_DATA], SH China CAMTR |…" at bounding box center [670, 114] width 522 height 28
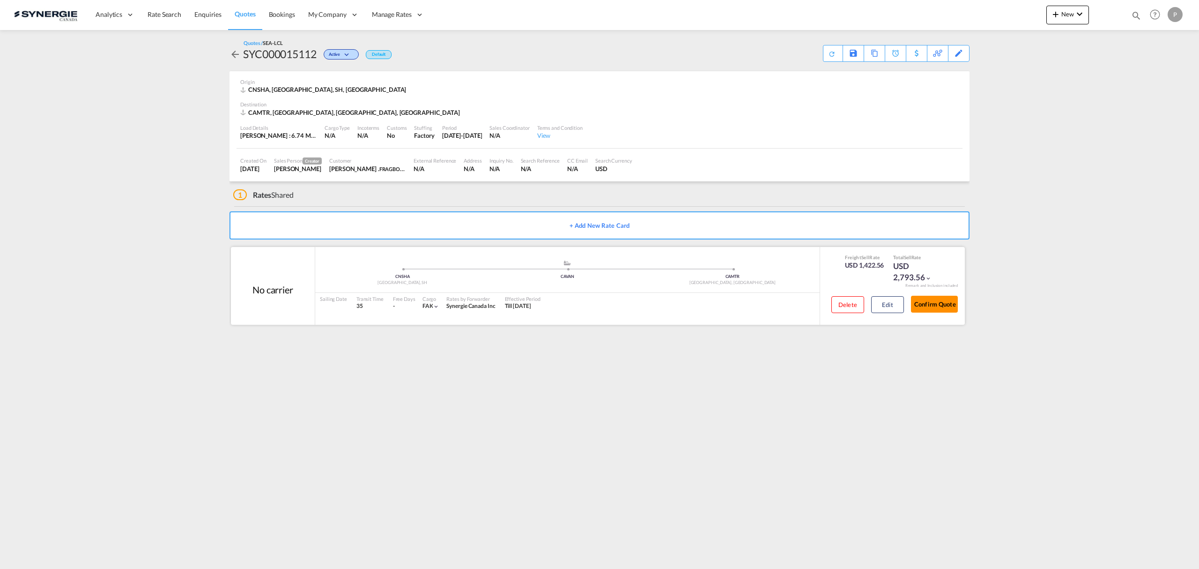
click at [922, 300] on button "Confirm Quote" at bounding box center [934, 304] width 47 height 17
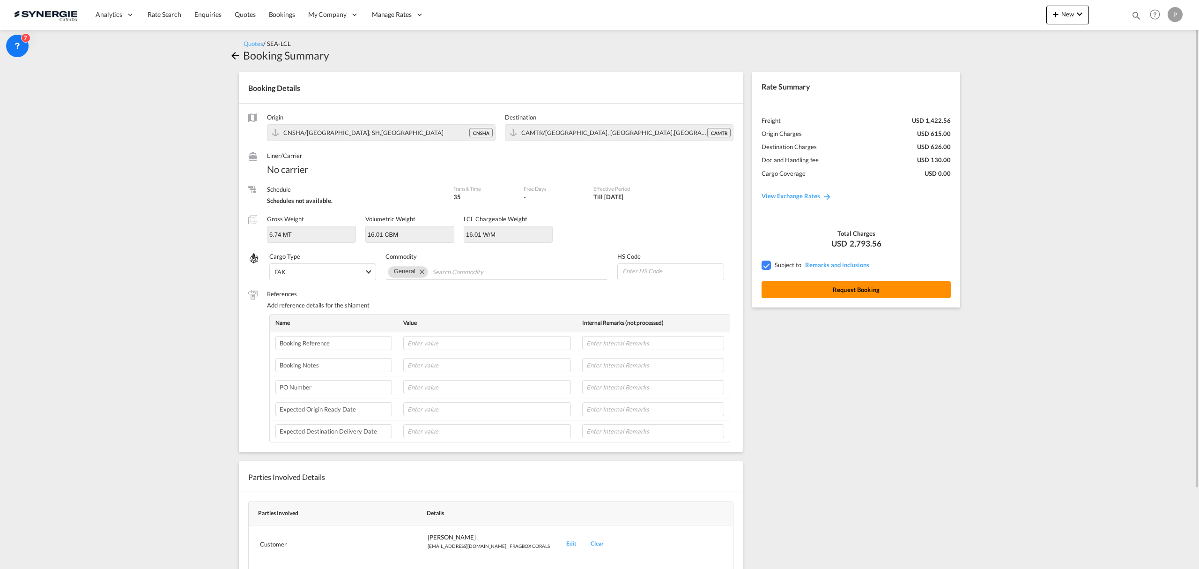
click at [887, 287] on button "Request Booking" at bounding box center [856, 289] width 189 height 17
